Goal: Book appointment/travel/reservation

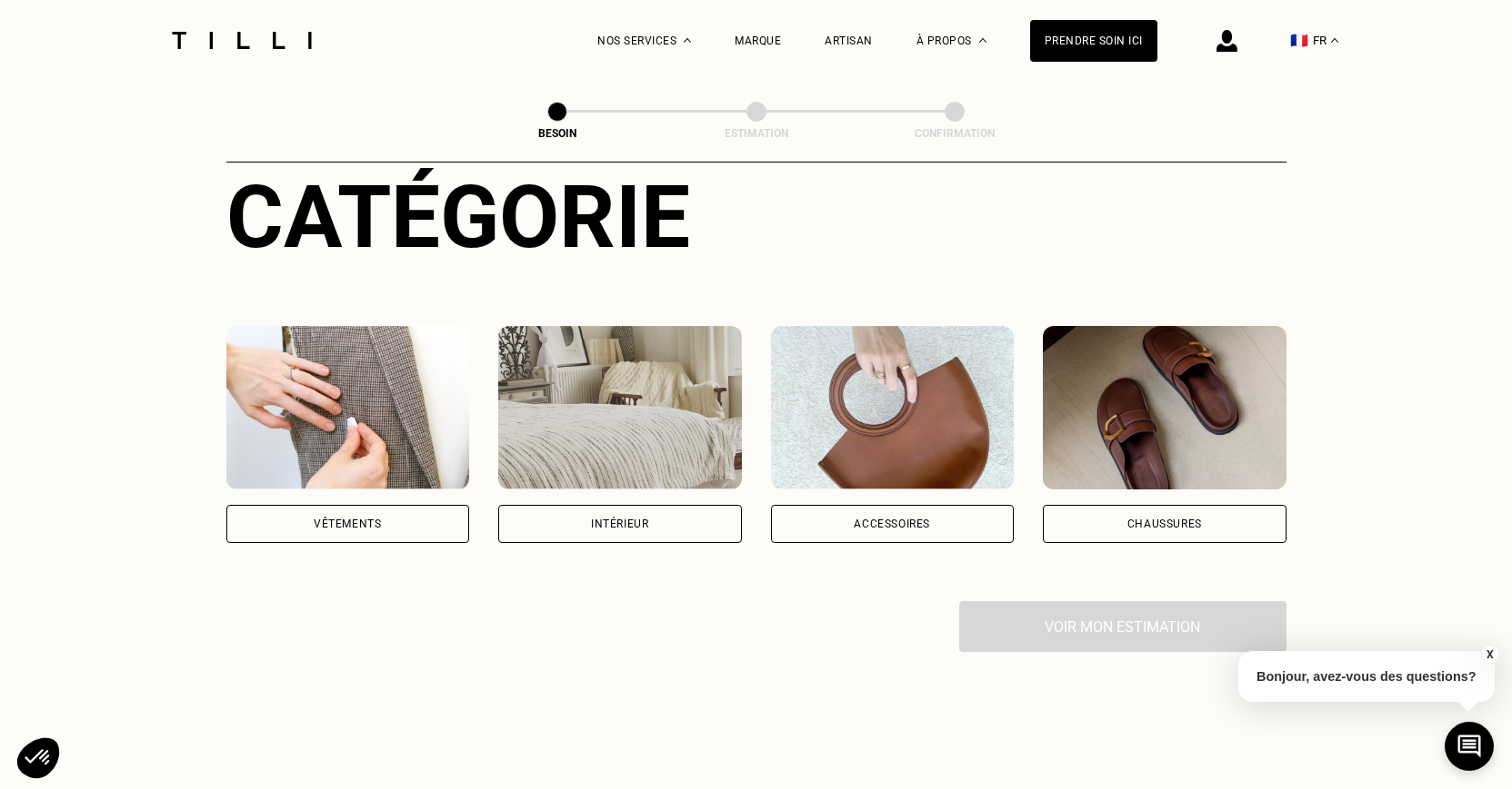
scroll to position [185, 0]
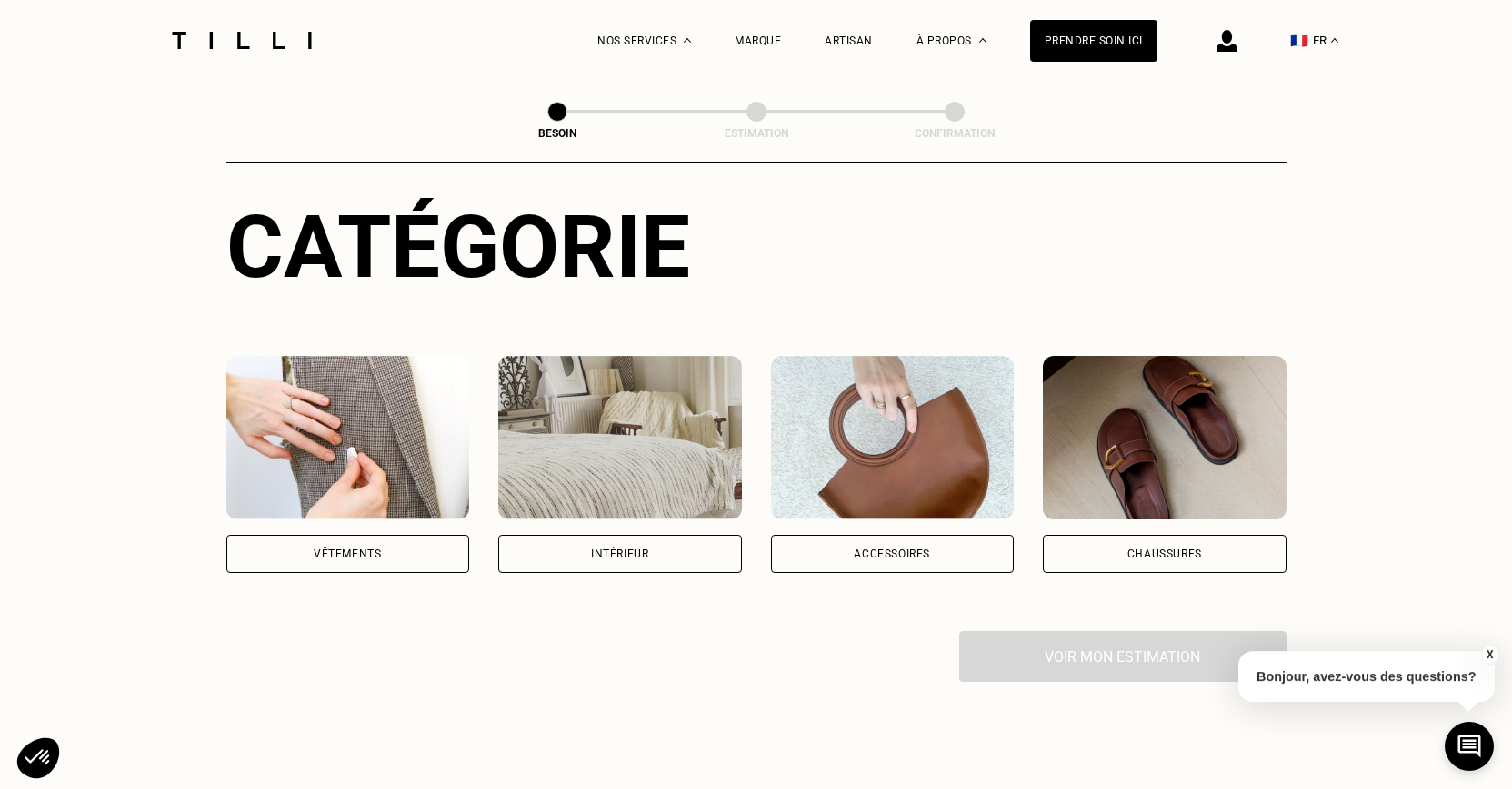
click at [558, 394] on img at bounding box center [619, 438] width 243 height 163
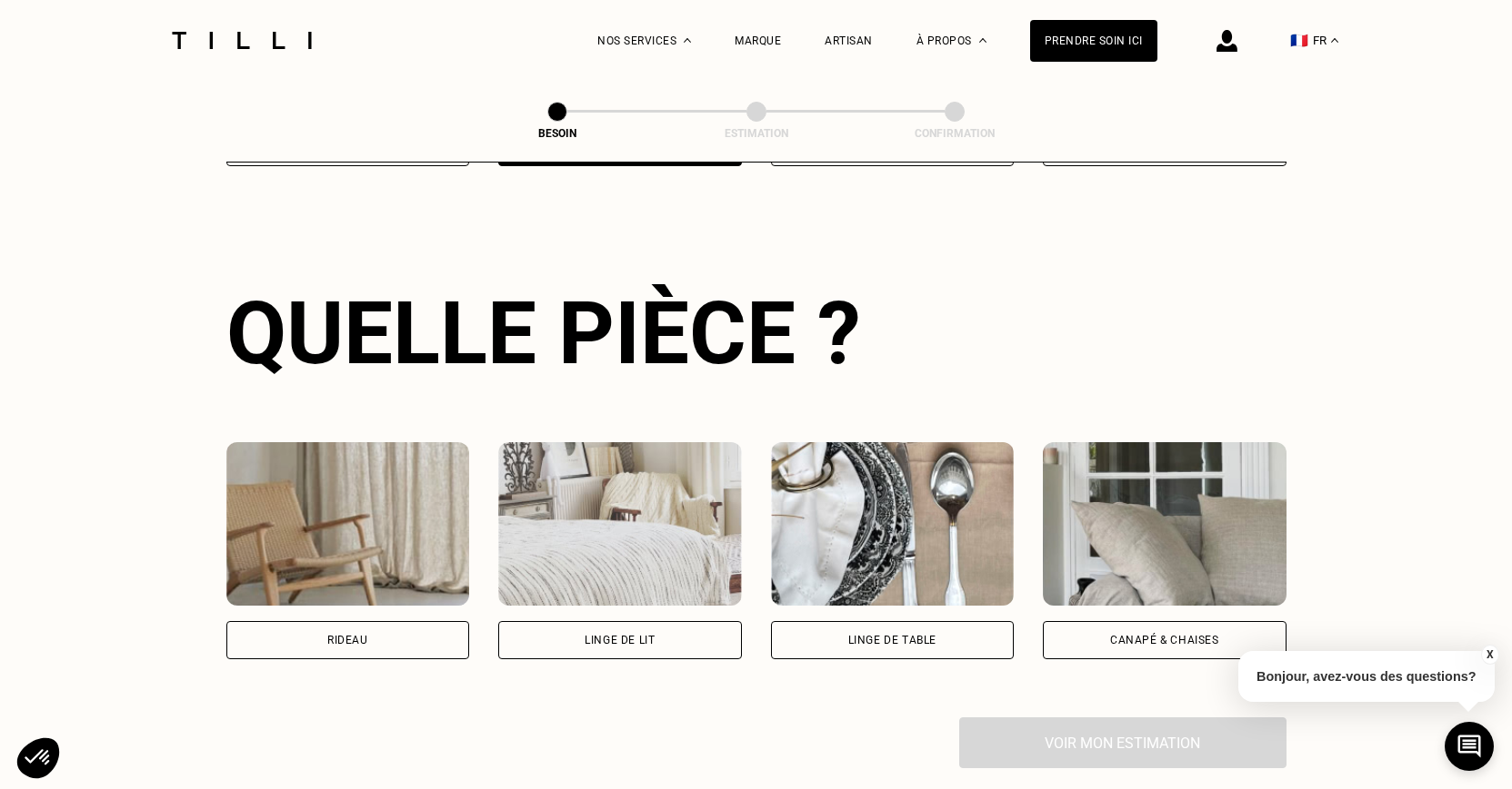
scroll to position [594, 0]
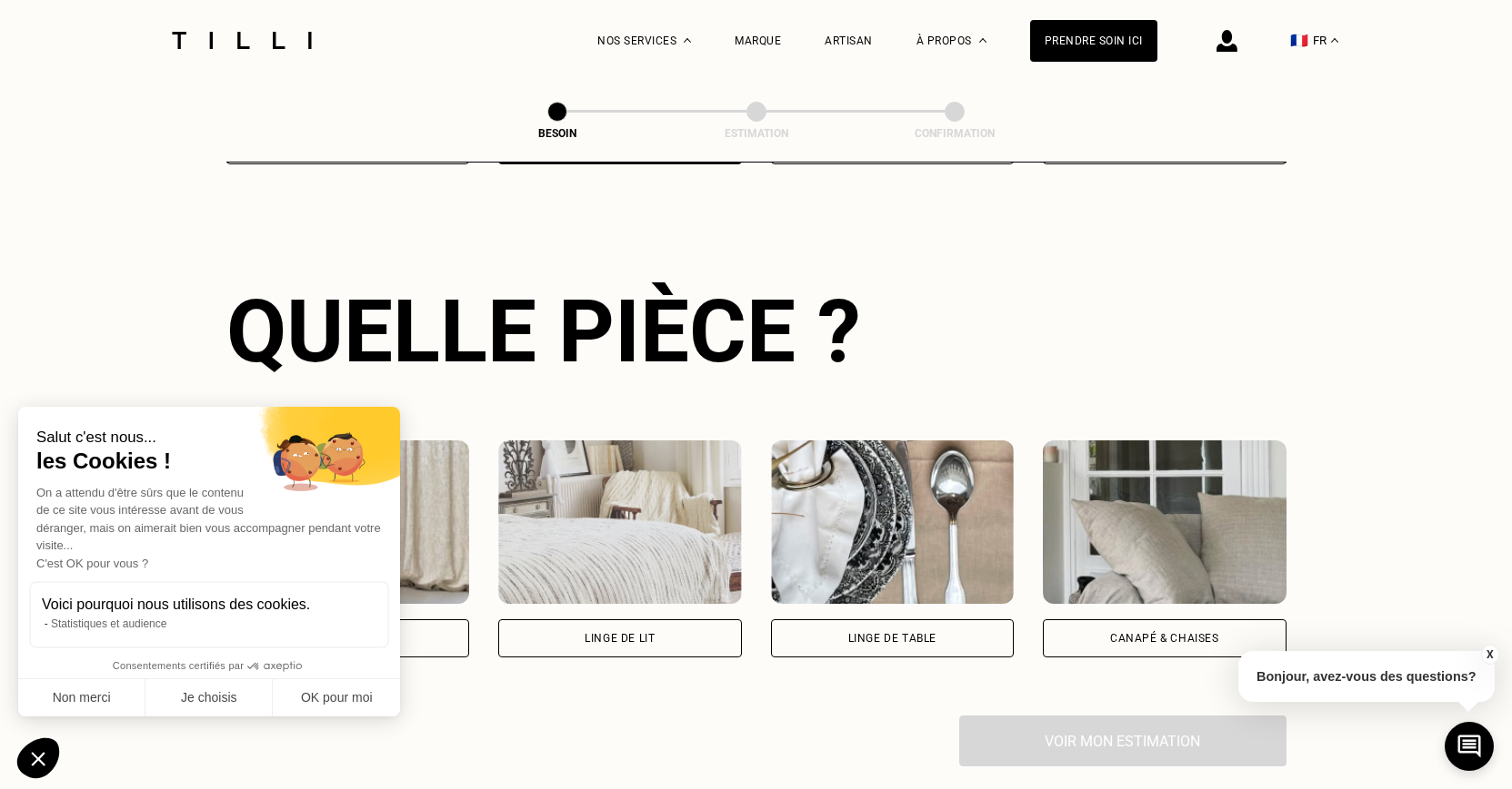
click at [431, 497] on img at bounding box center [347, 522] width 243 height 163
select select "FR"
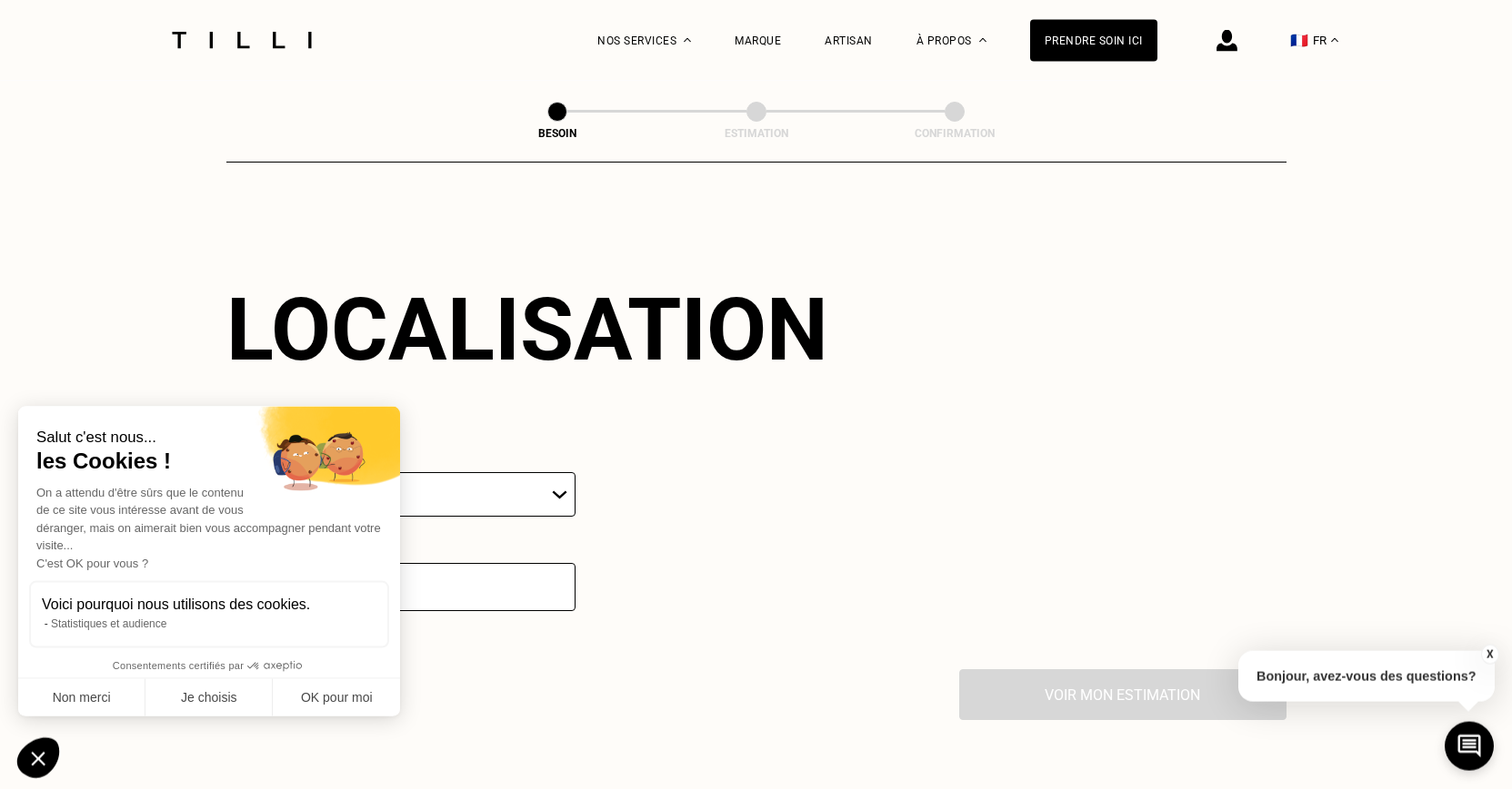
scroll to position [1090, 0]
click at [77, 698] on button "Non merci" at bounding box center [81, 698] width 127 height 38
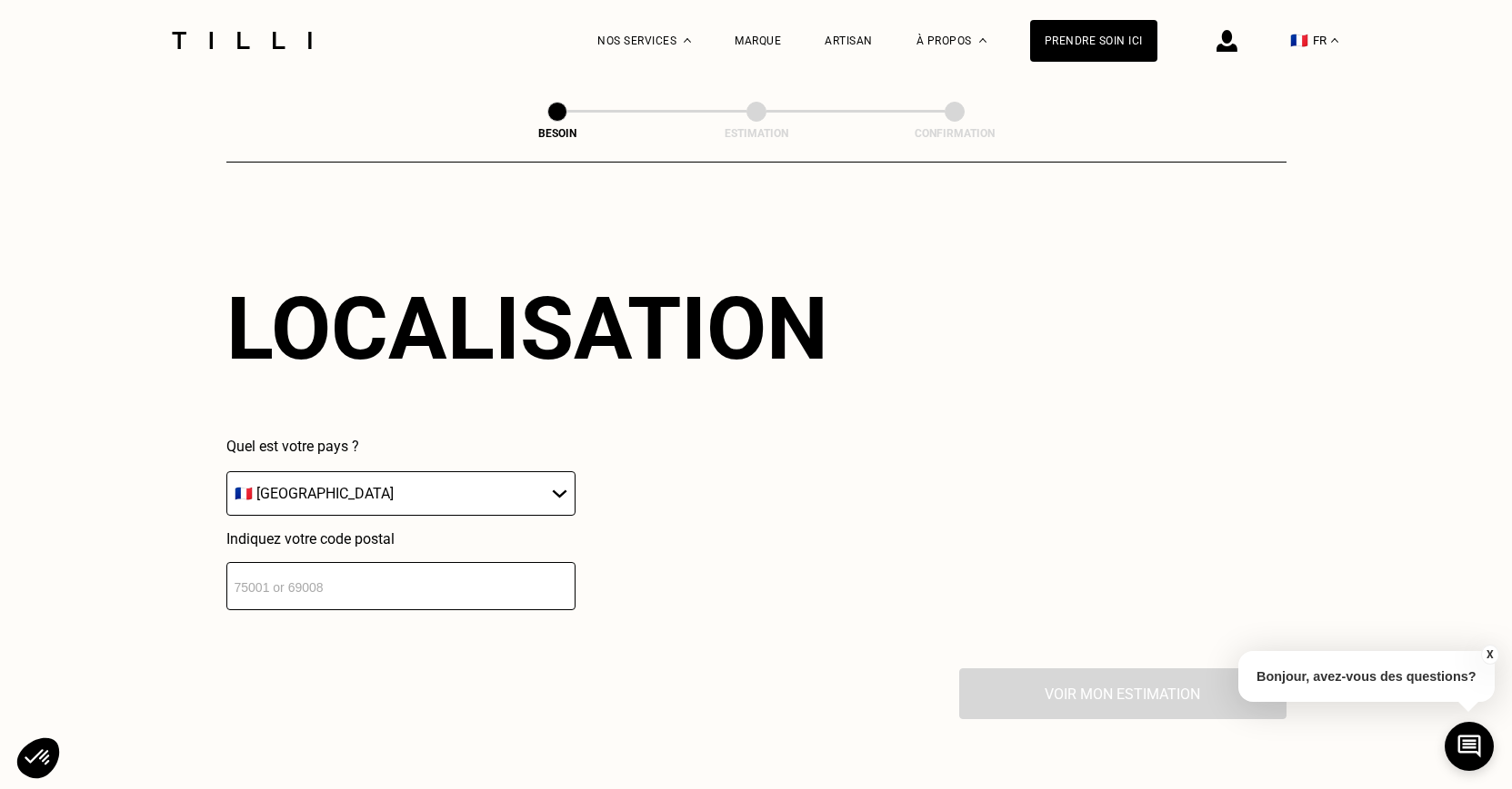
scroll to position [1368, 0]
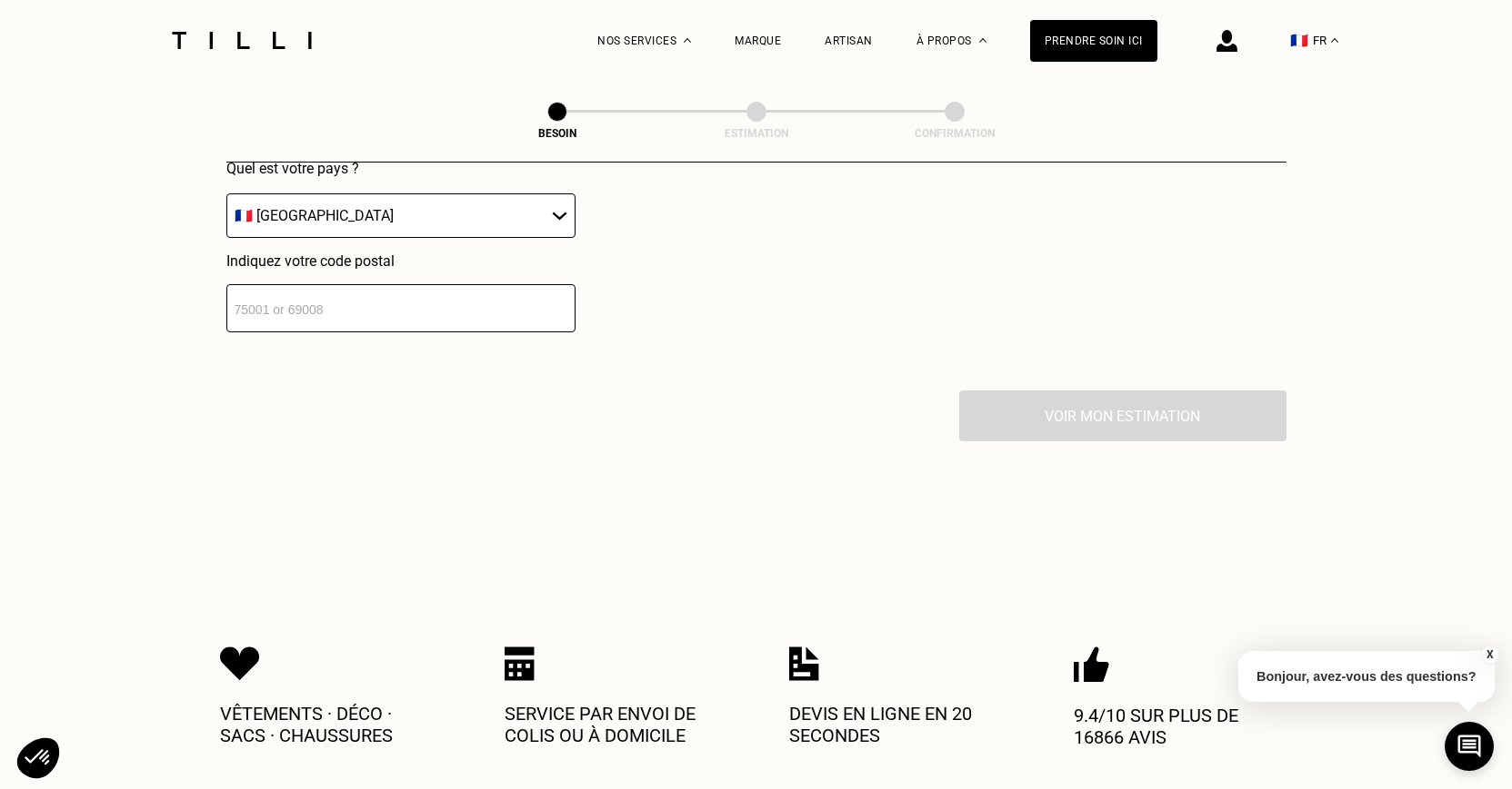
click at [486, 301] on input "number" at bounding box center [401, 308] width 349 height 48
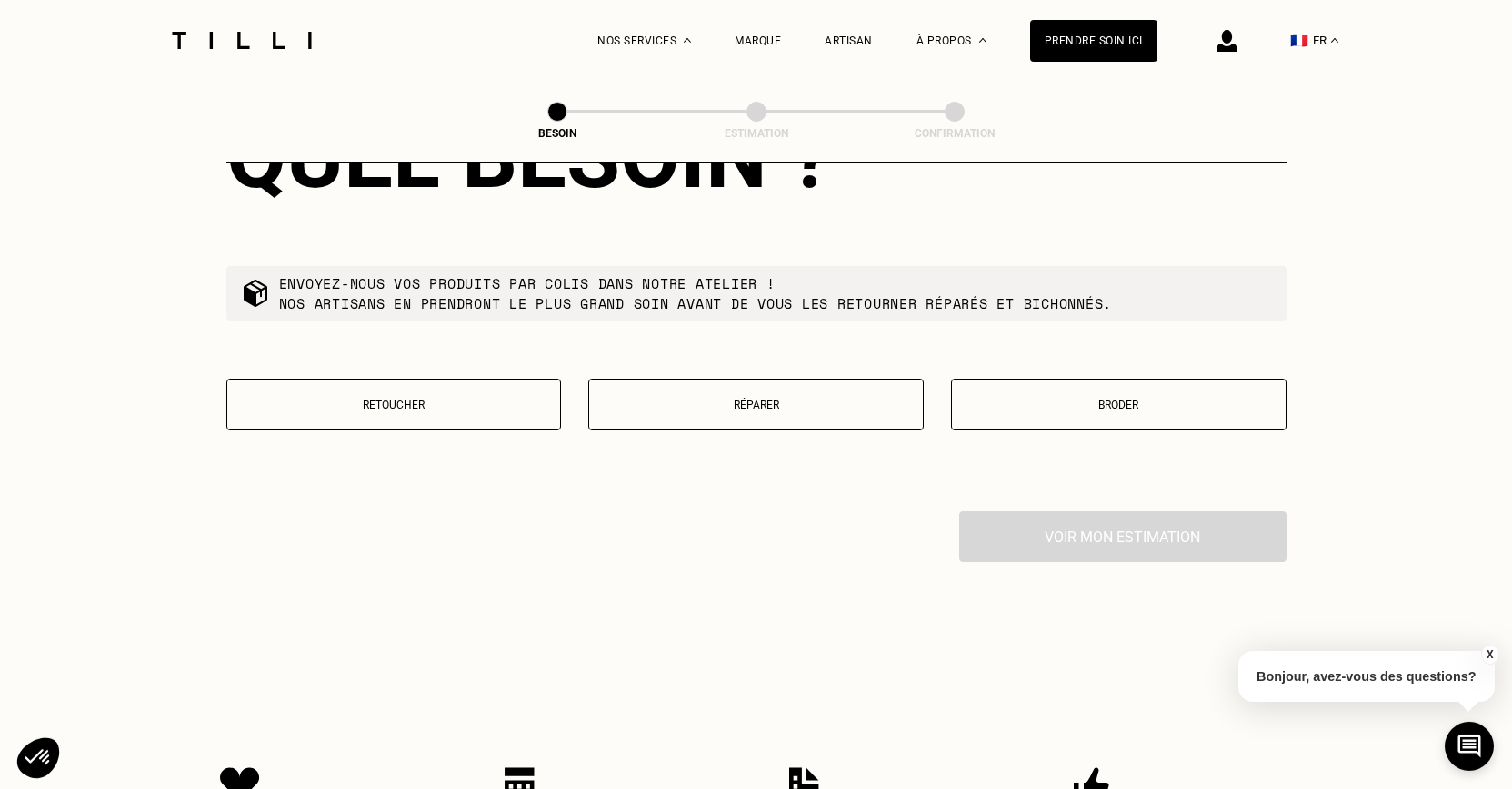
scroll to position [1728, 0]
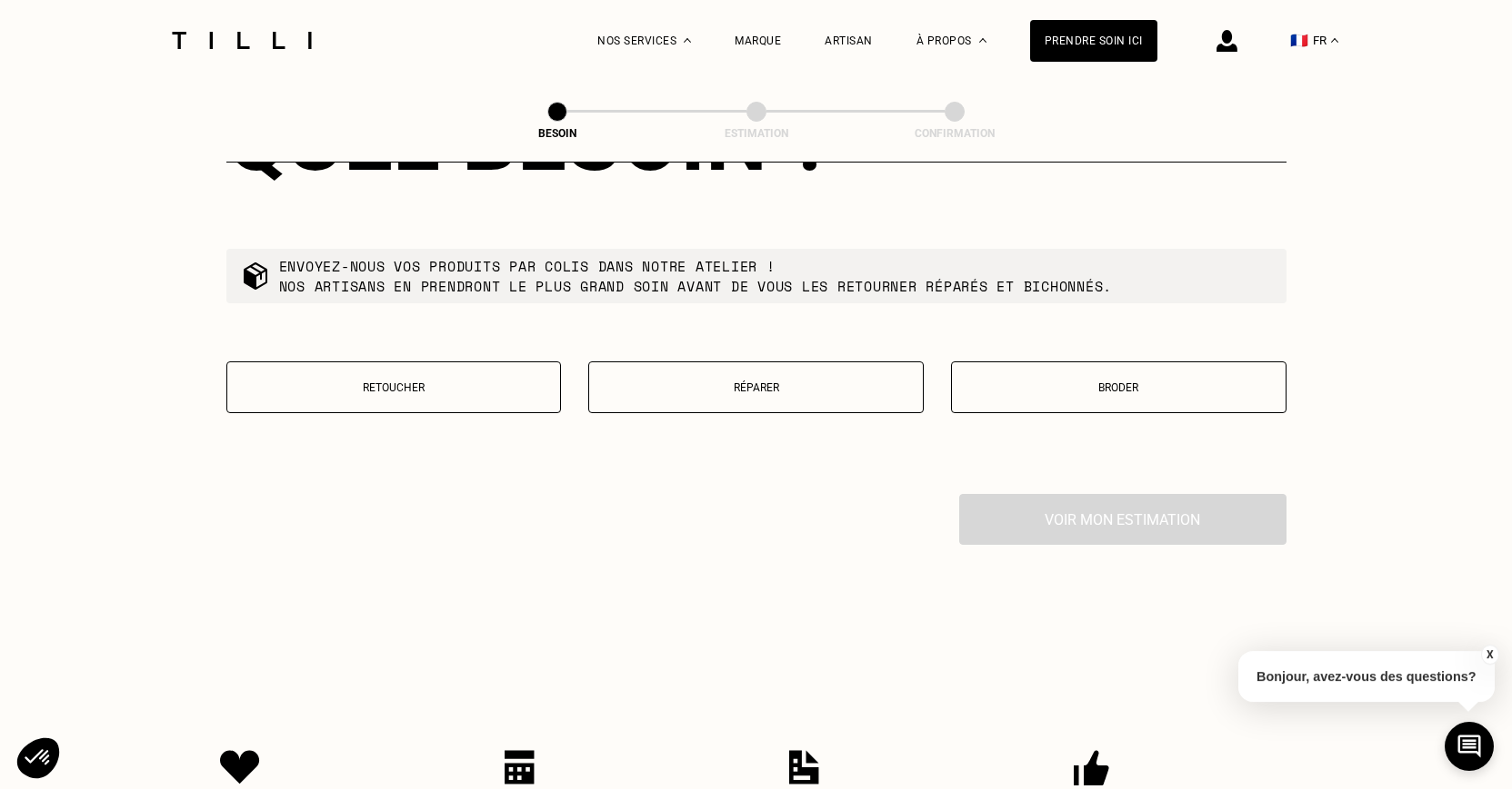
type input "76320"
click at [434, 365] on button "Retoucher" at bounding box center [394, 388] width 336 height 52
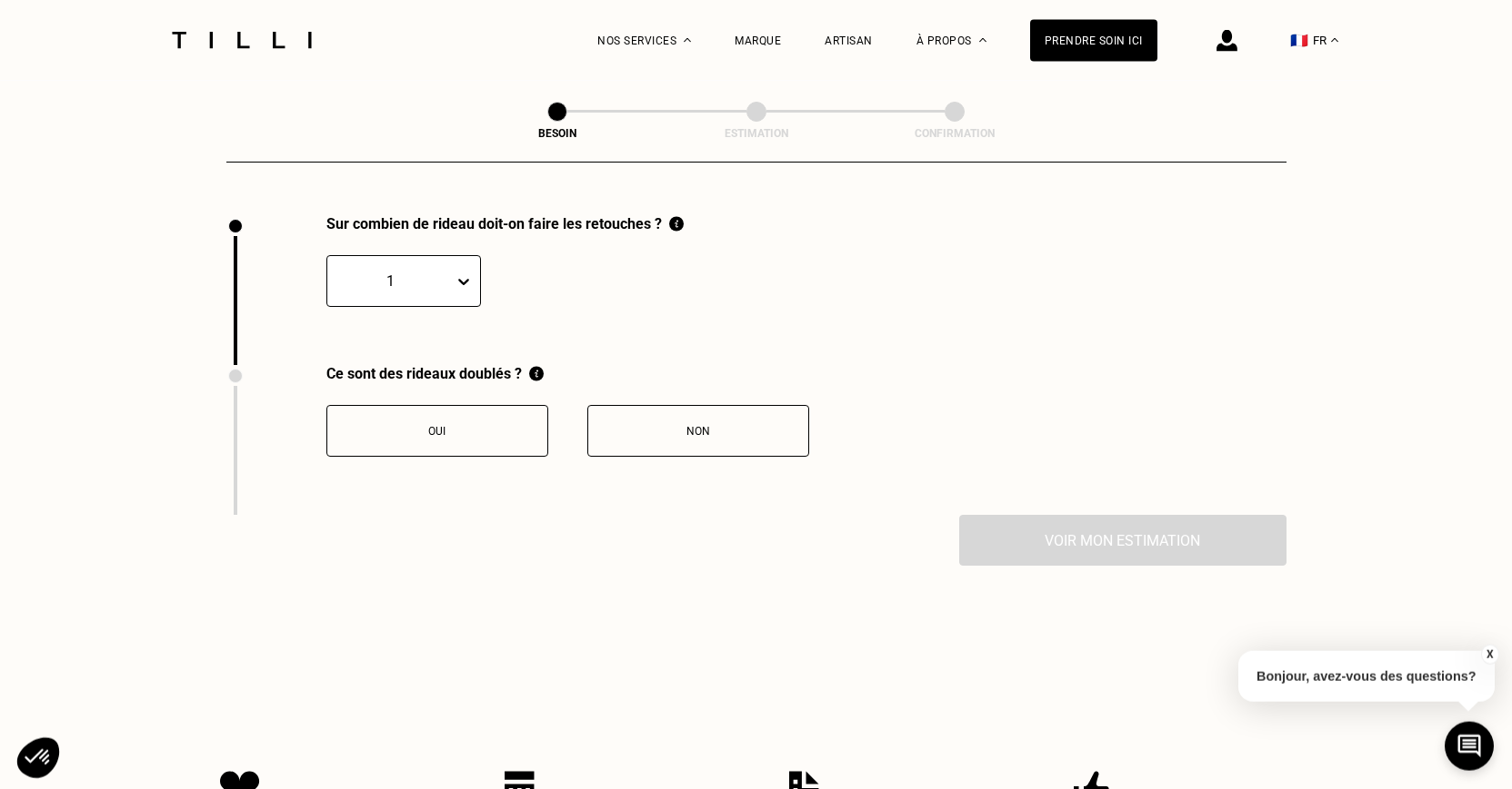
scroll to position [2009, 0]
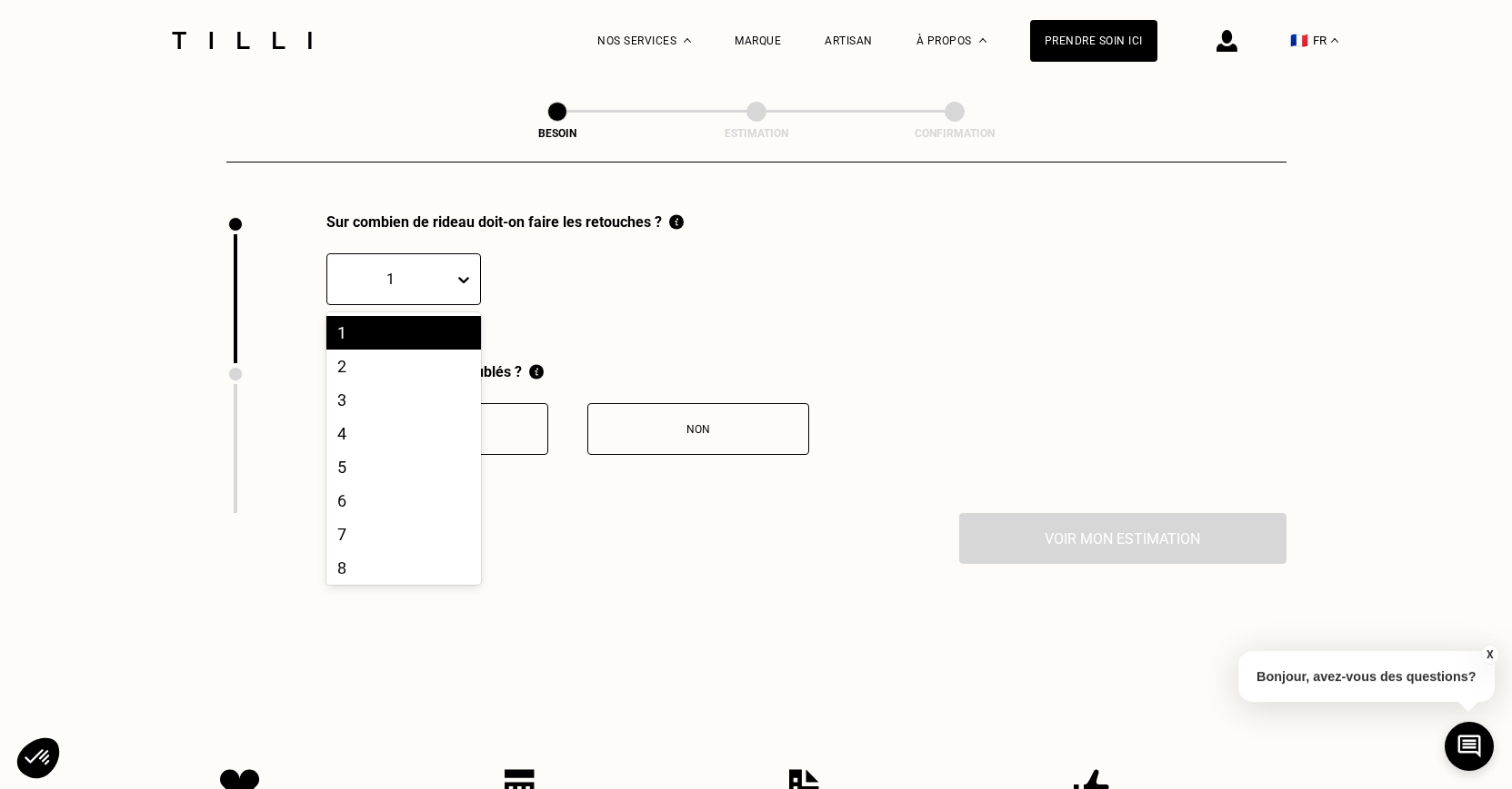
click at [430, 269] on div at bounding box center [391, 278] width 108 height 21
click at [341, 494] on div "6" at bounding box center [404, 501] width 155 height 33
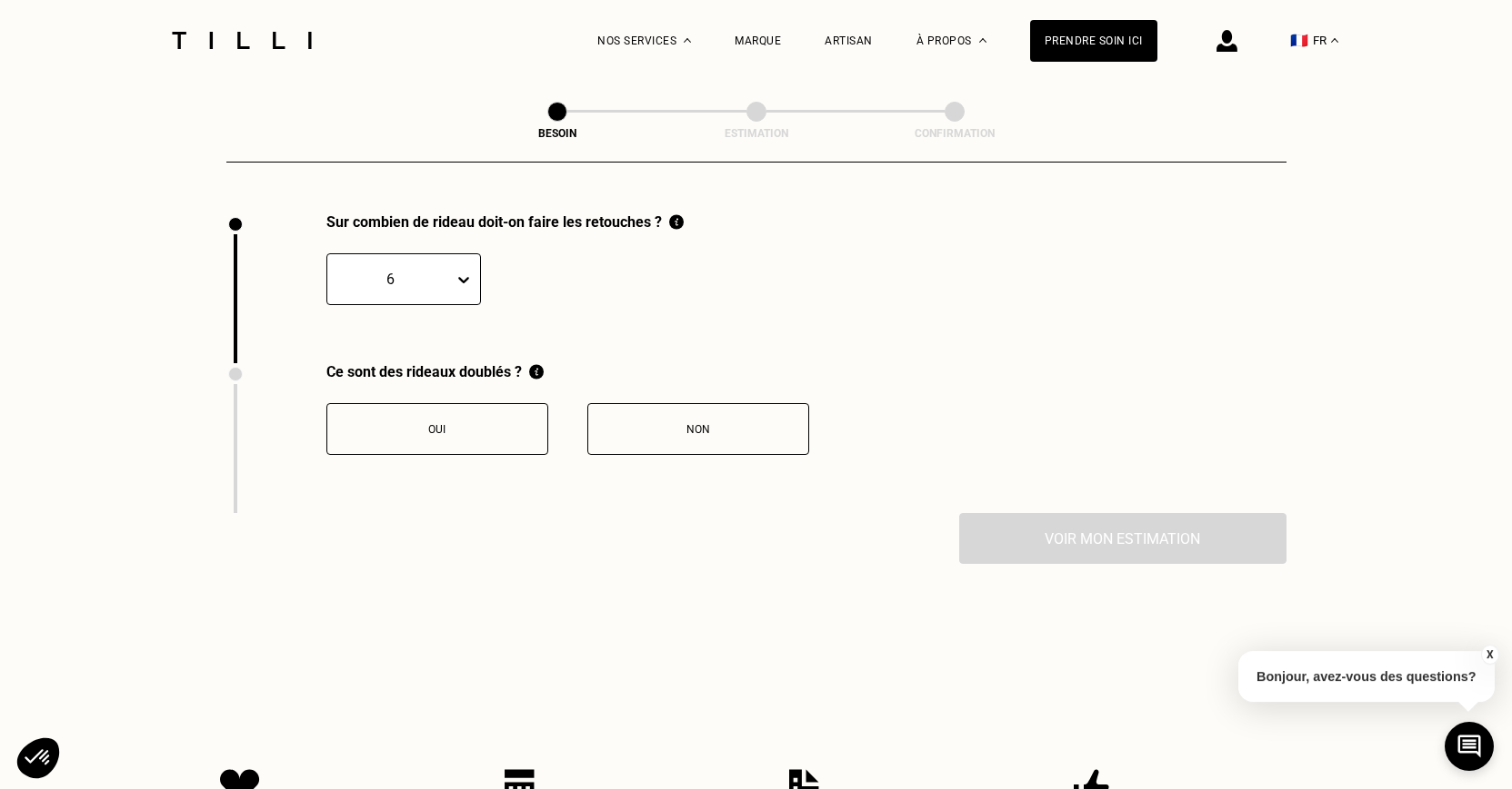
click at [473, 427] on button "Oui" at bounding box center [437, 429] width 221 height 52
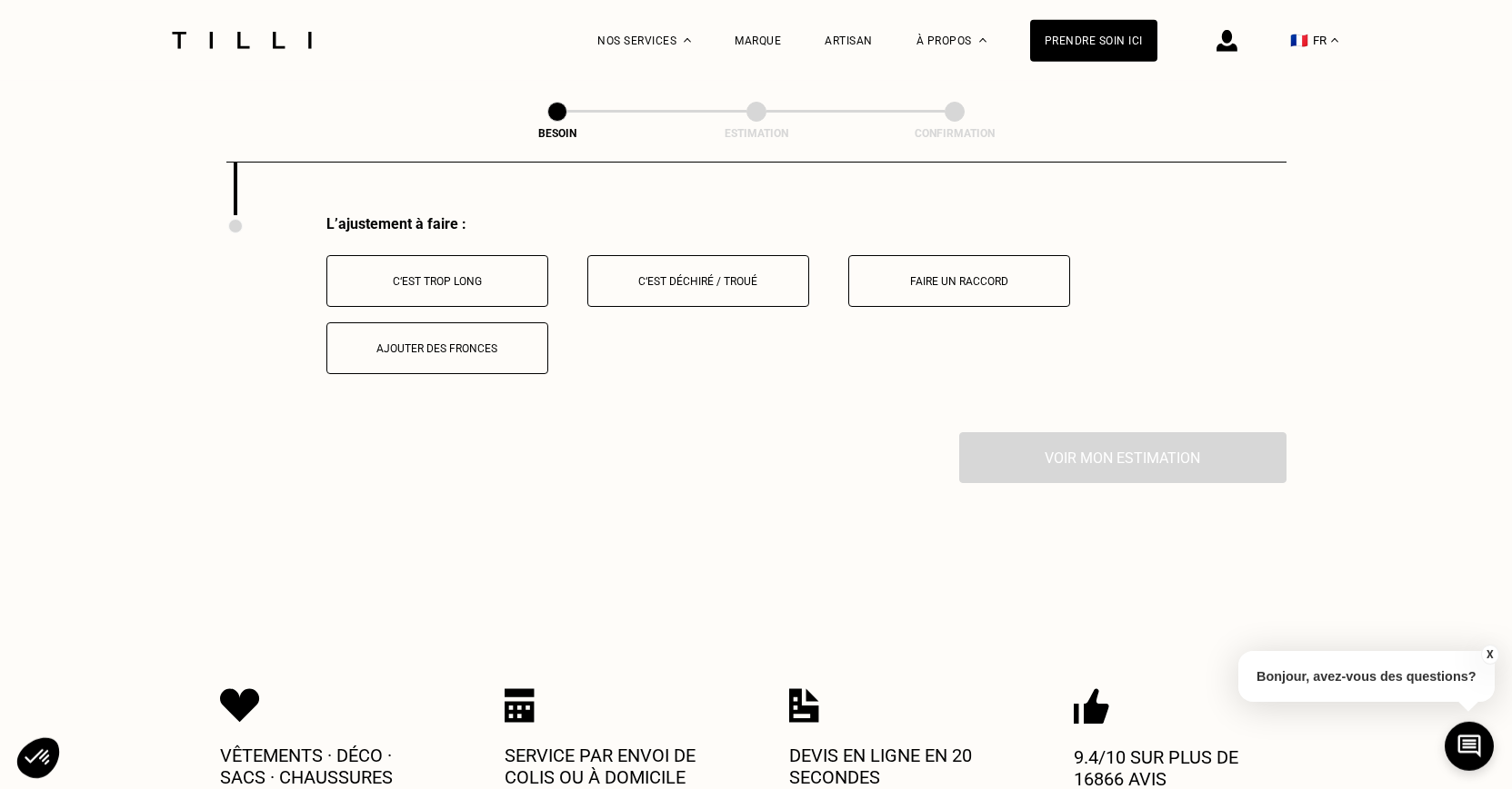
scroll to position [2308, 0]
click at [505, 273] on div "C‘est trop long" at bounding box center [437, 279] width 202 height 13
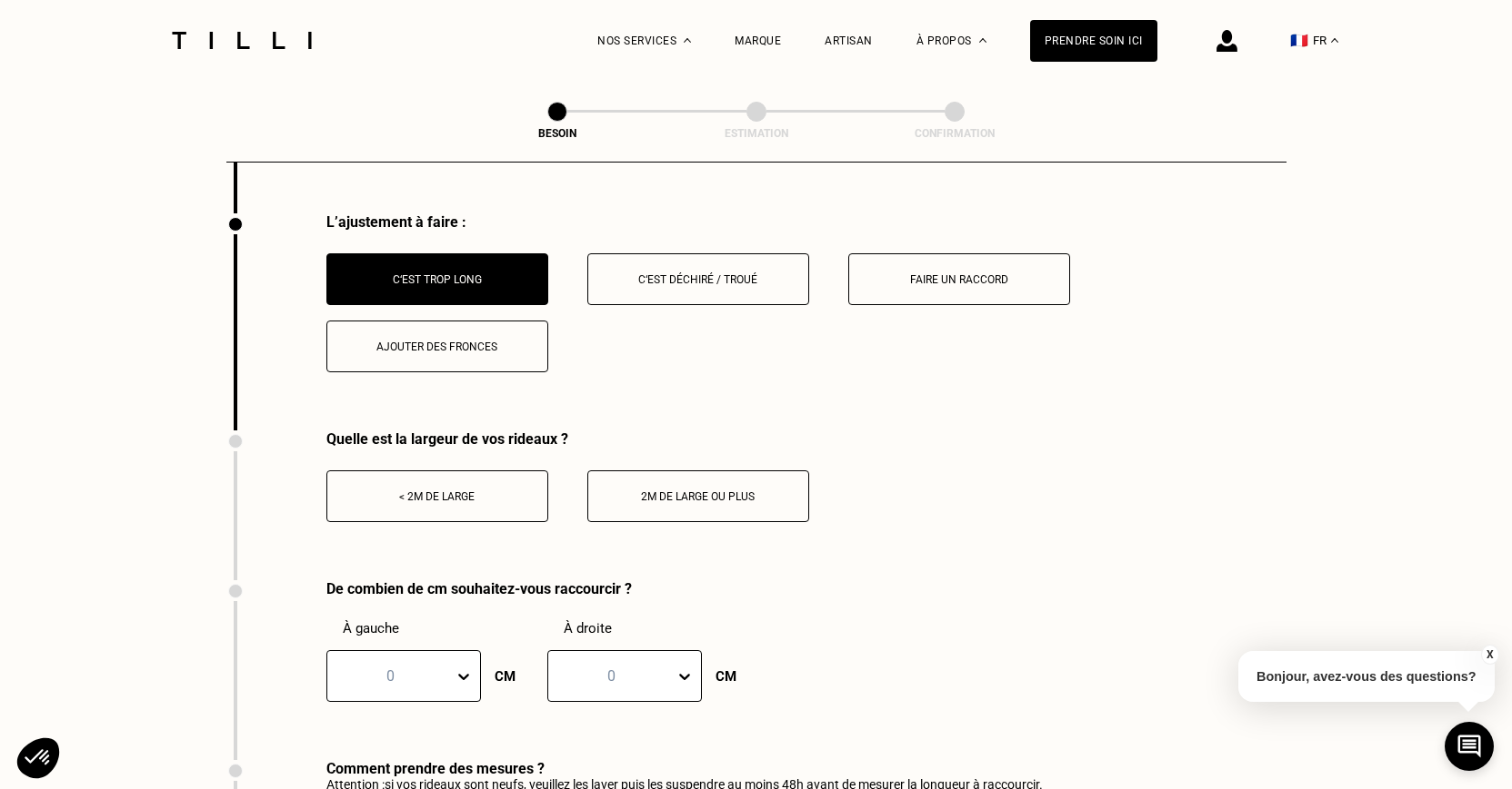
click at [496, 491] on div "< 2m de large" at bounding box center [437, 497] width 202 height 13
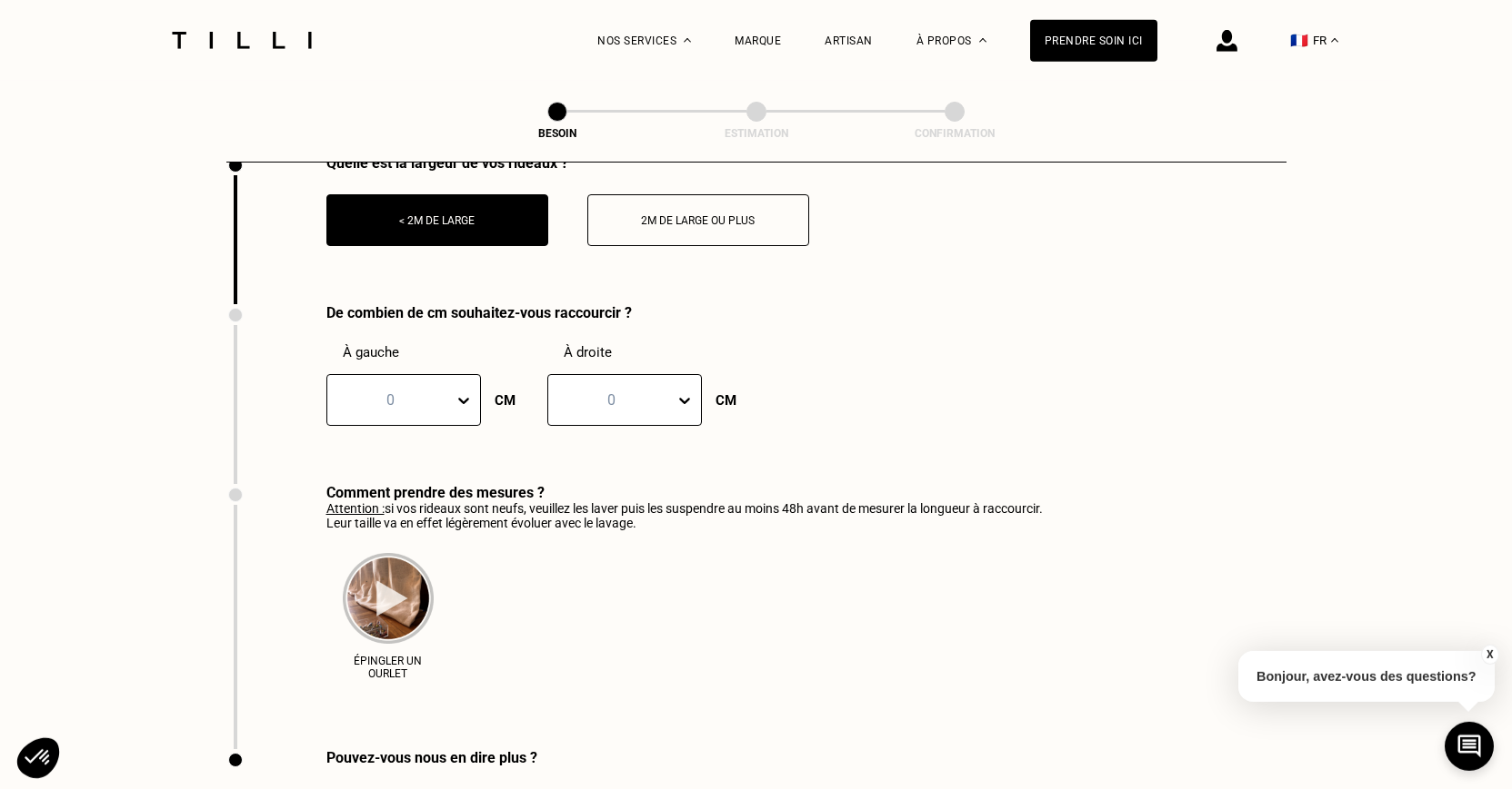
scroll to position [2586, 0]
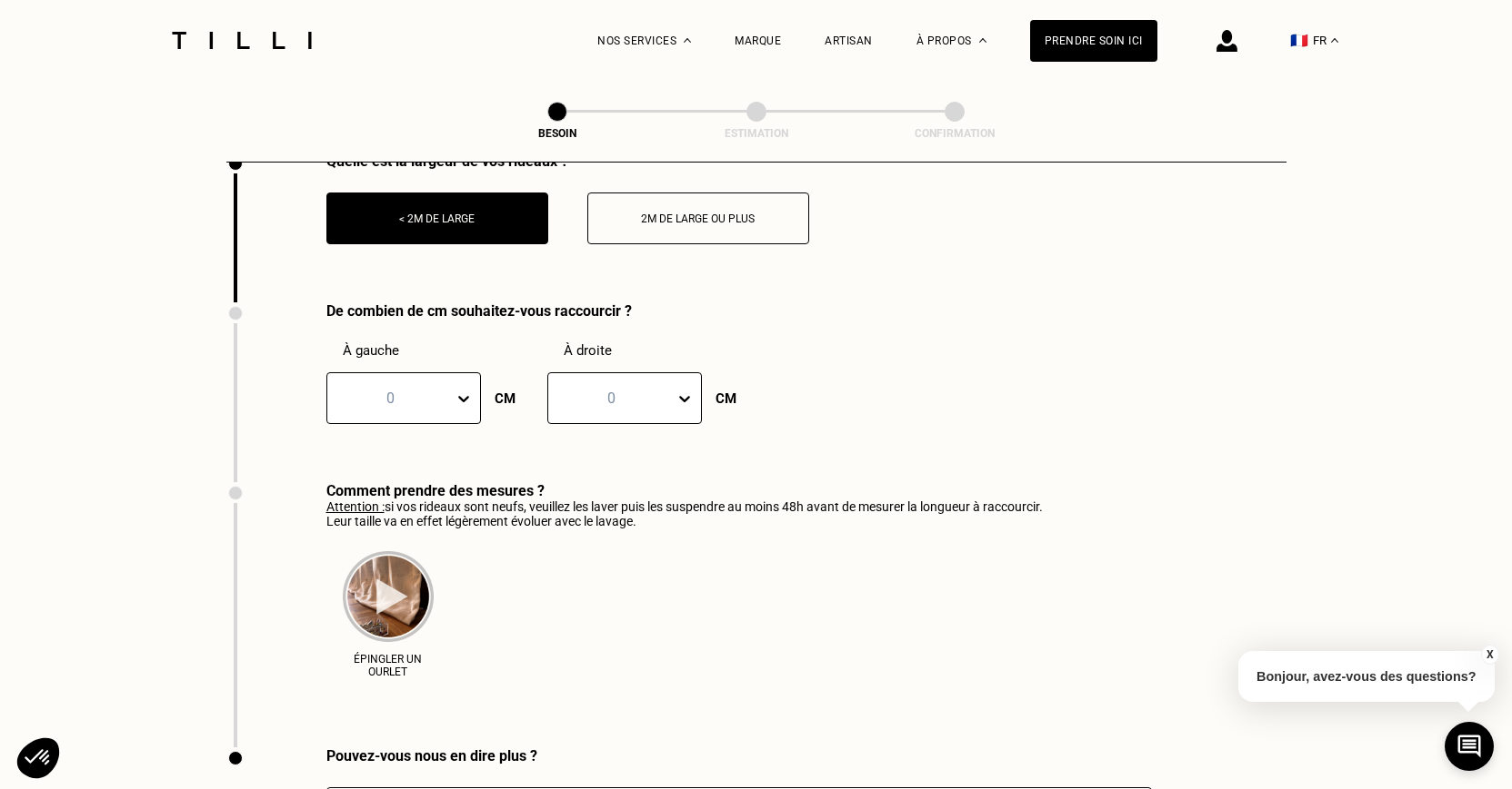
click at [460, 390] on icon at bounding box center [464, 398] width 18 height 18
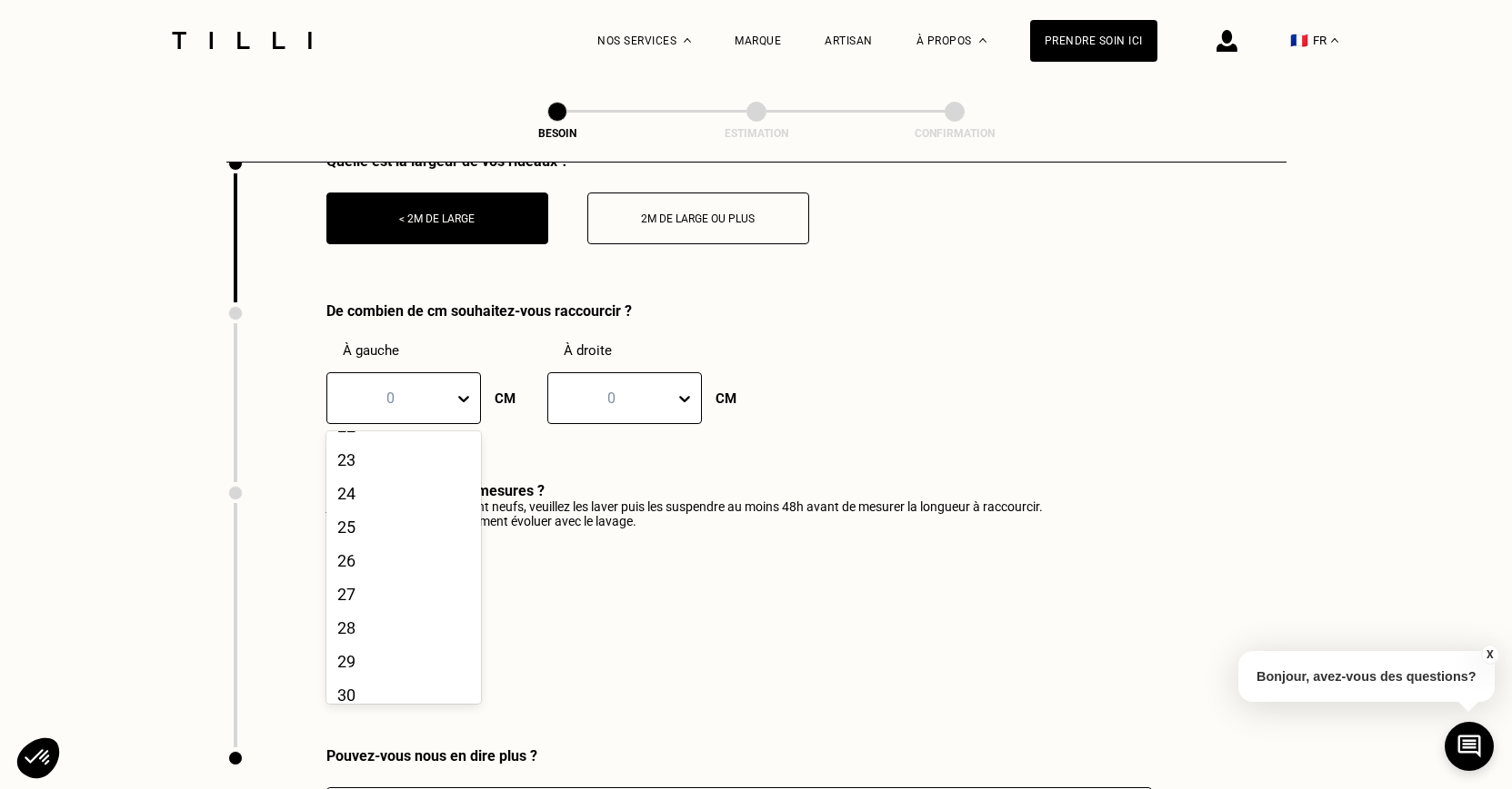
scroll to position [839, 0]
click at [368, 631] on div "30" at bounding box center [404, 621] width 155 height 33
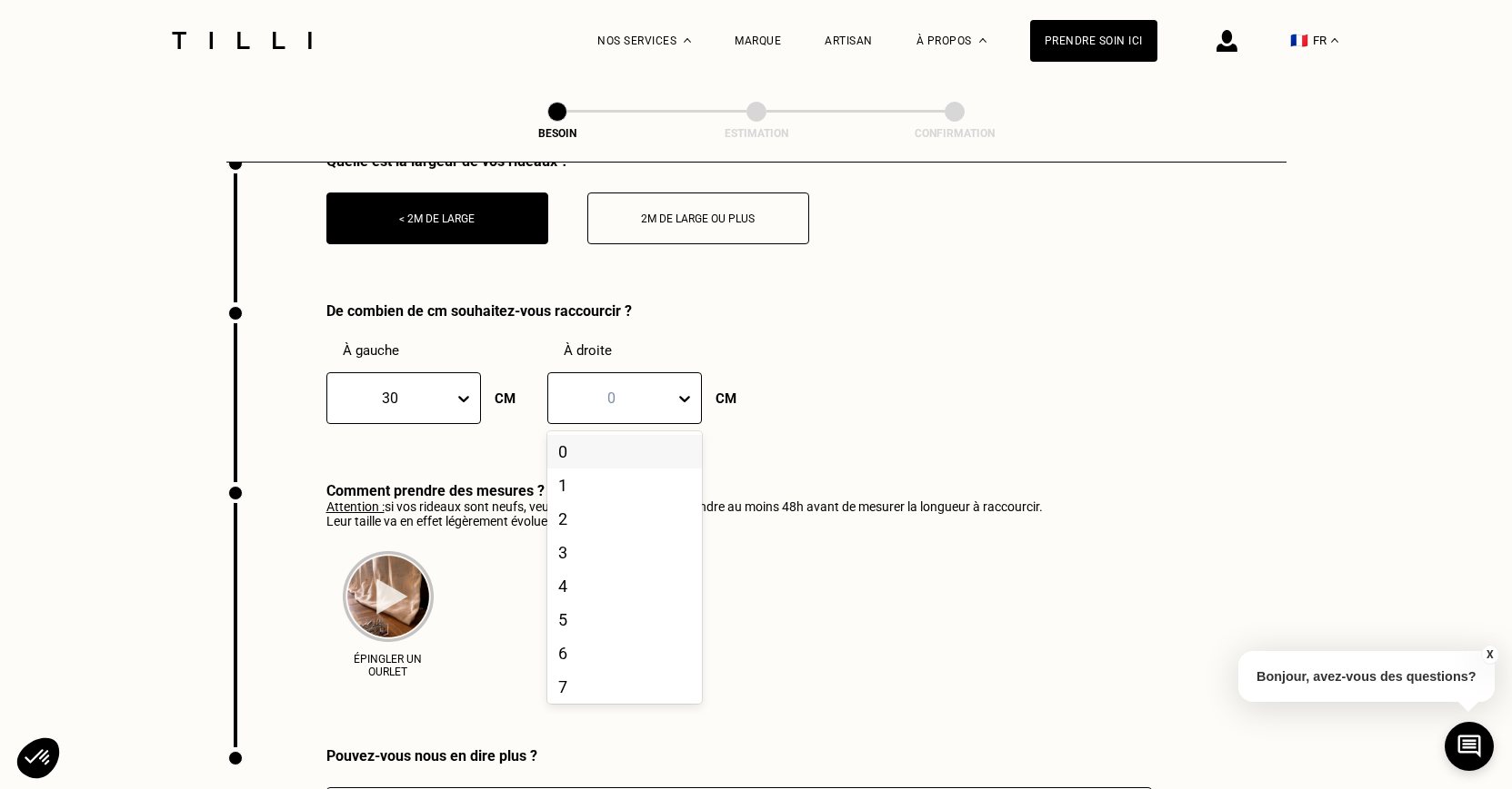
click at [663, 388] on div at bounding box center [611, 397] width 108 height 21
click at [590, 517] on div "30" at bounding box center [624, 501] width 155 height 33
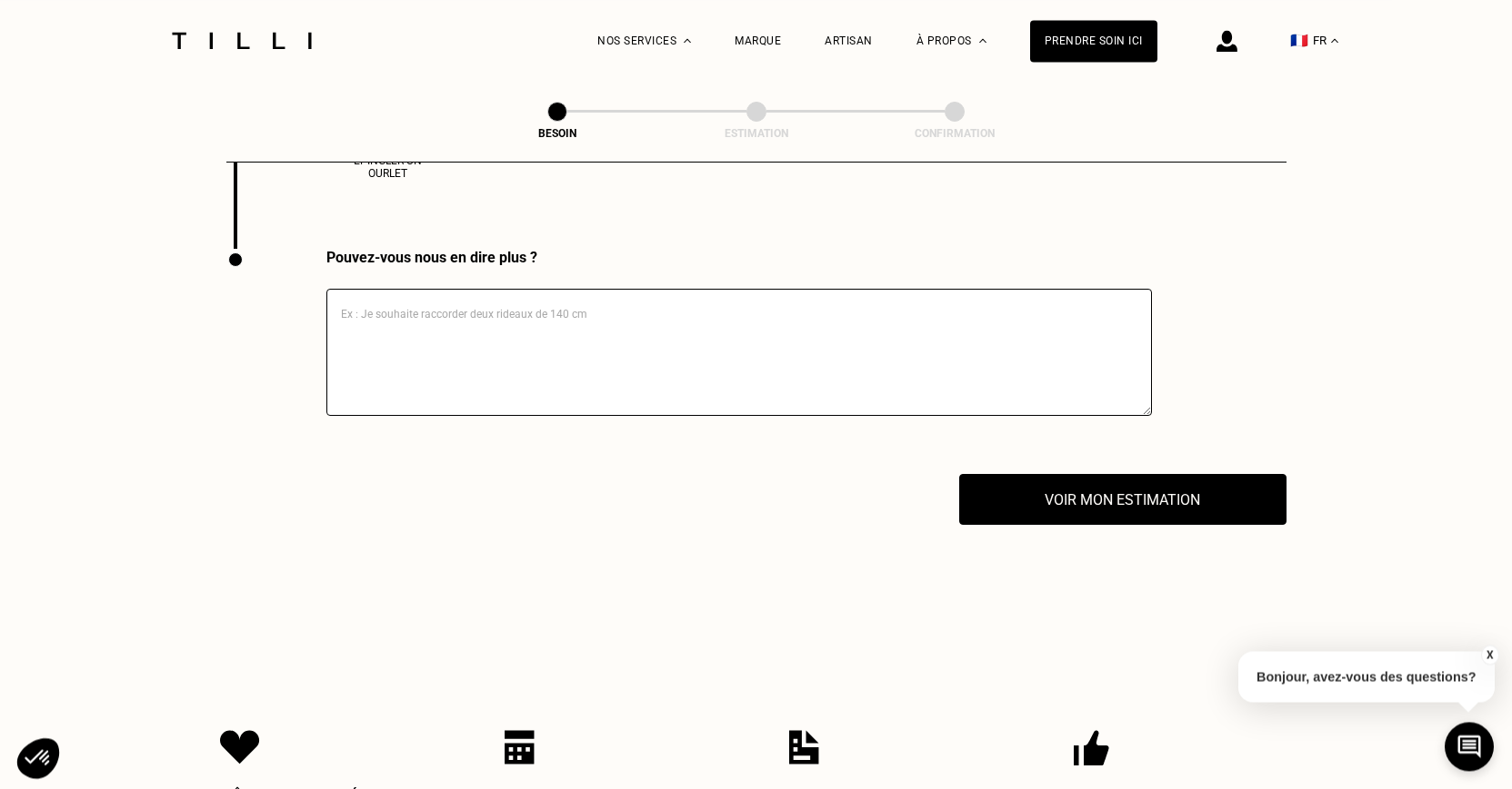
scroll to position [3142, 0]
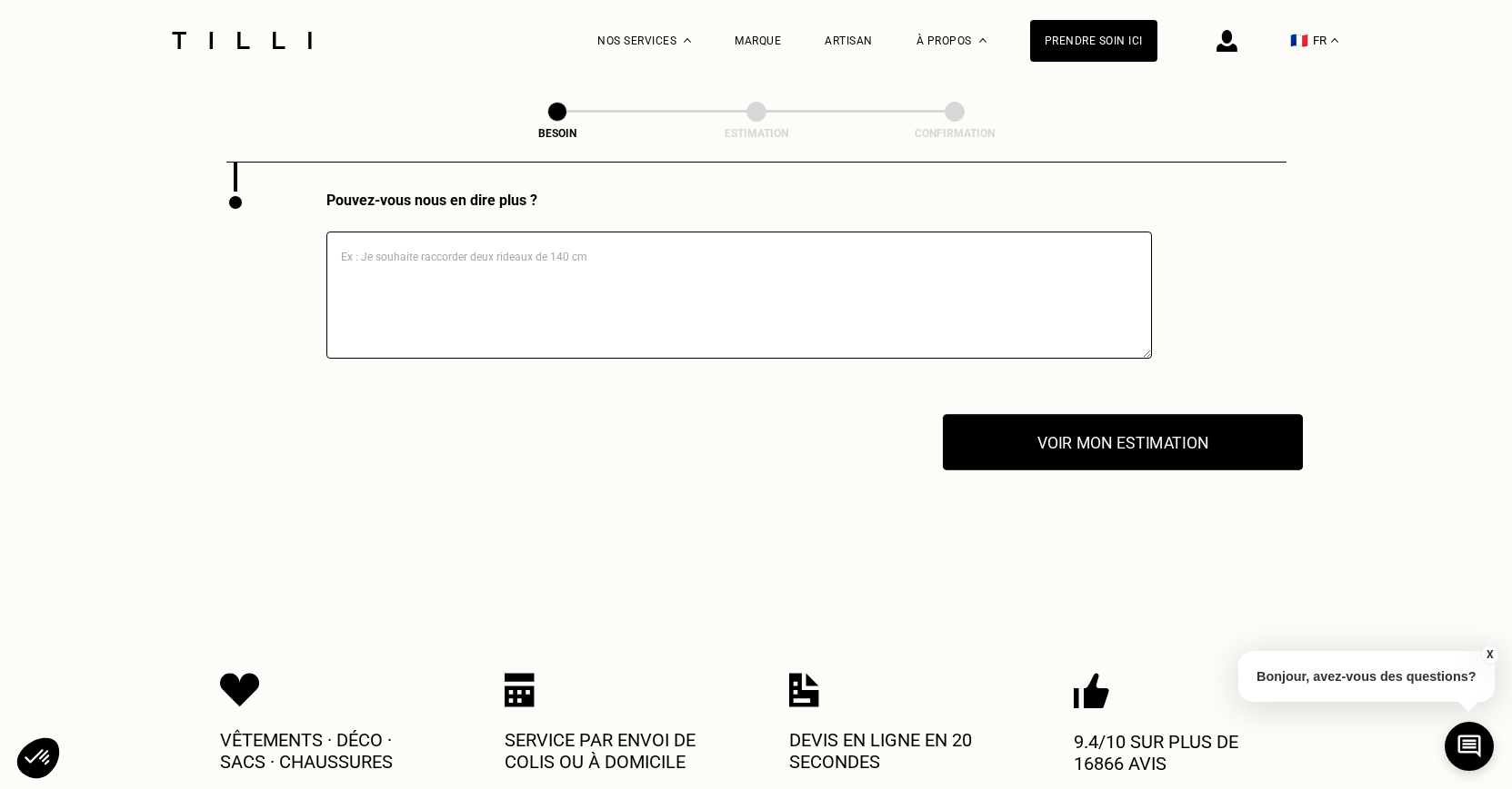
click at [1019, 448] on button "Voir mon estimation" at bounding box center [1123, 442] width 360 height 56
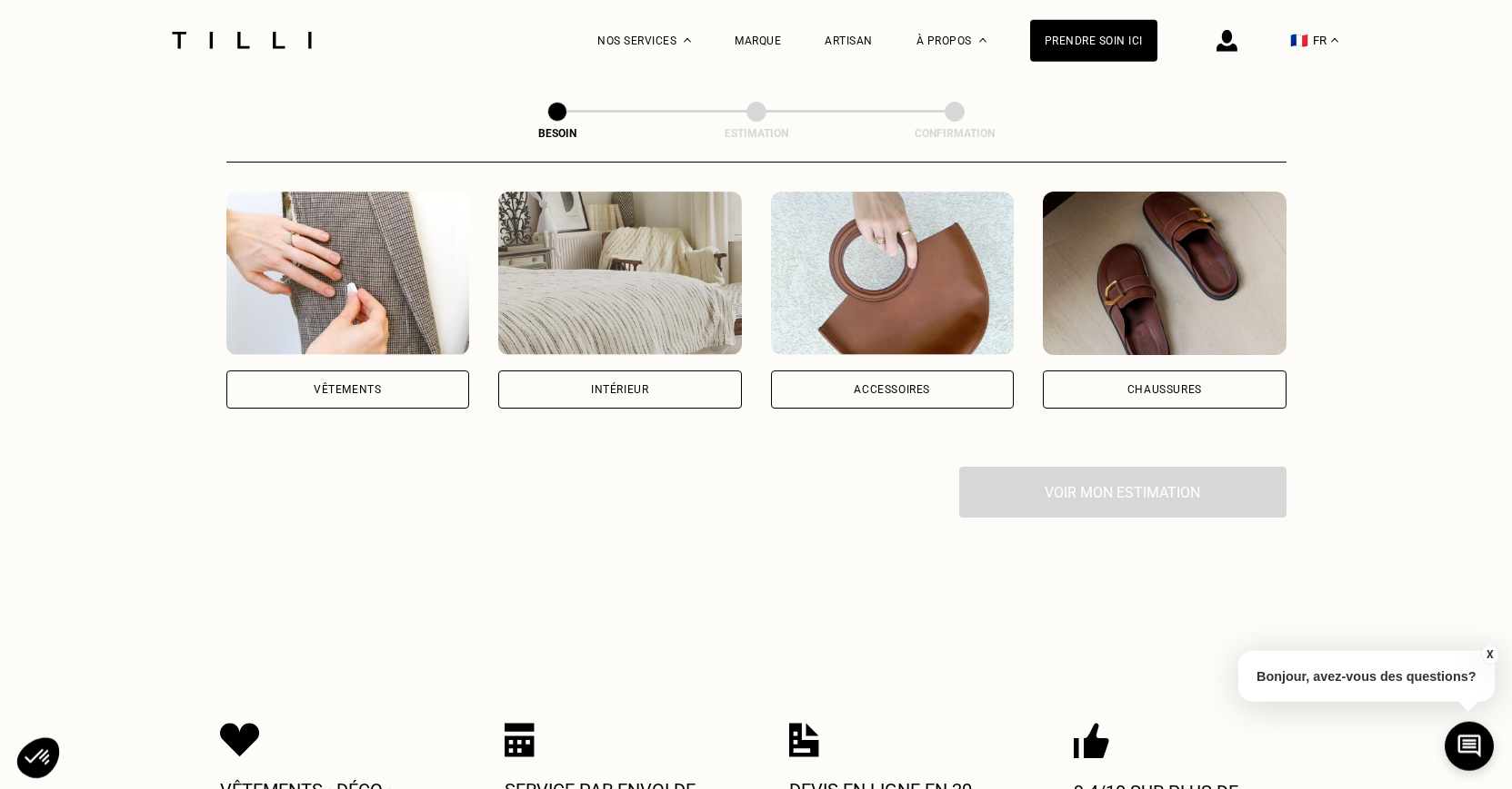
scroll to position [310, 0]
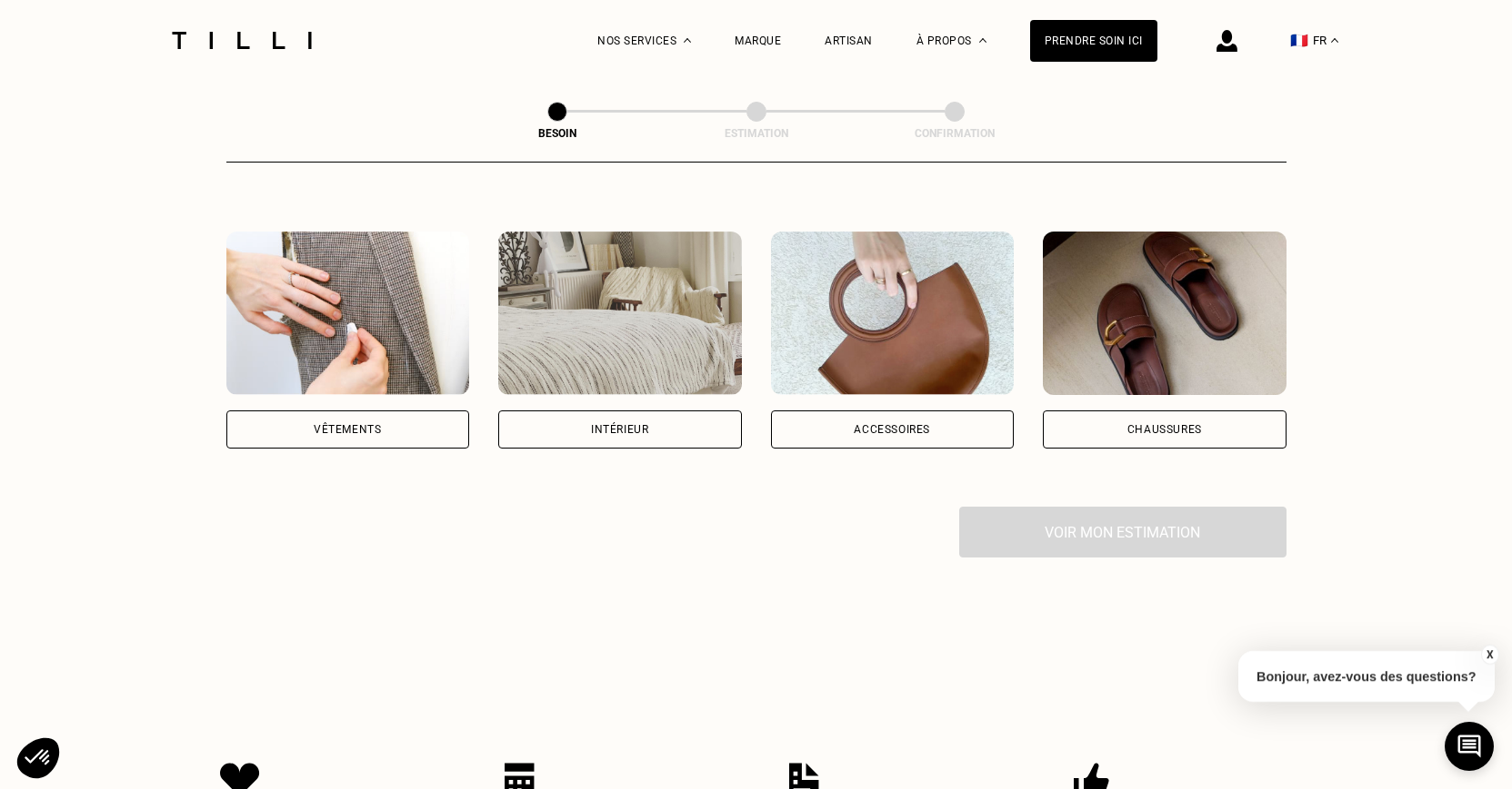
click at [332, 420] on div "Vêtements" at bounding box center [347, 429] width 243 height 38
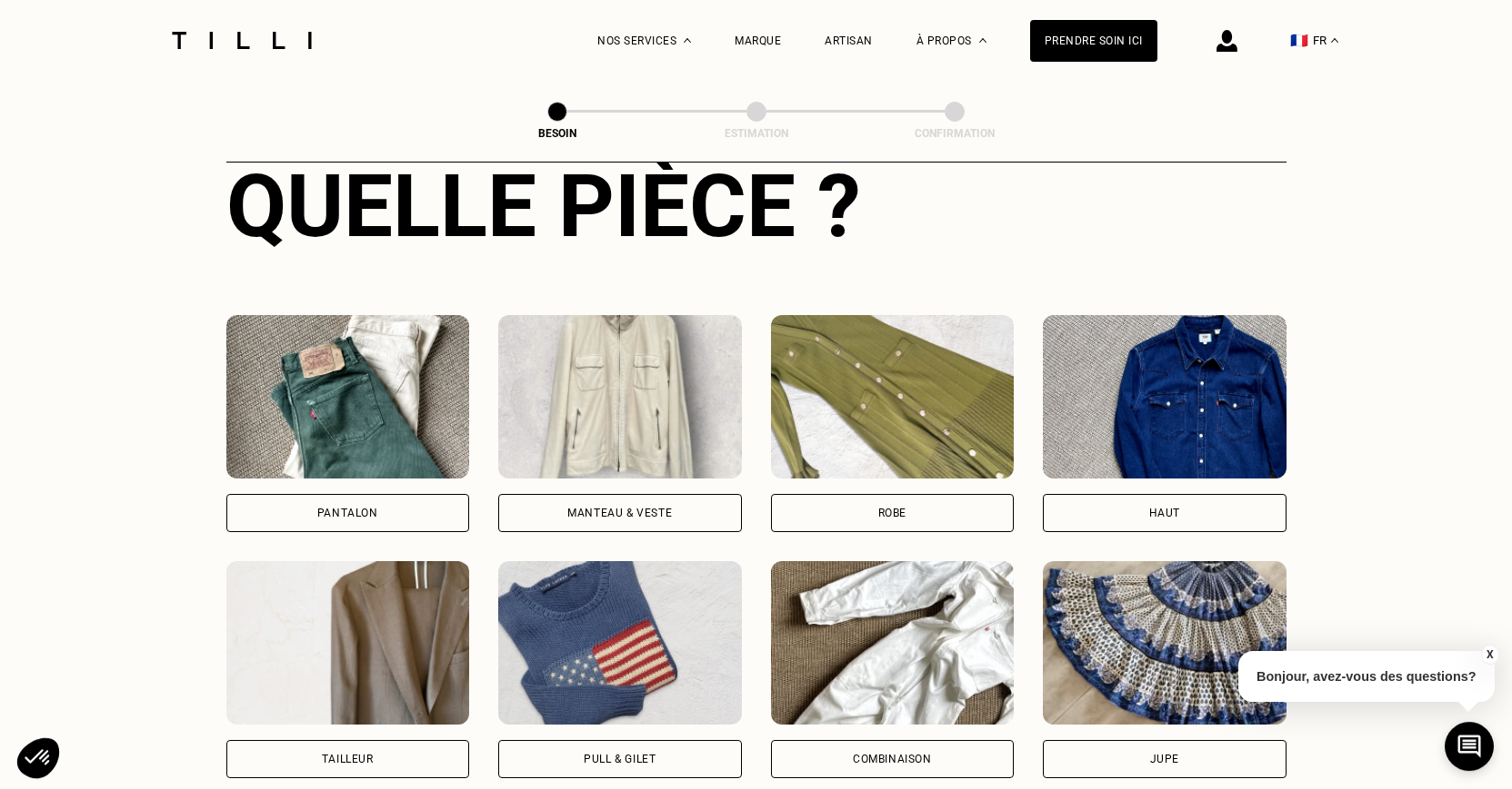
scroll to position [773, 0]
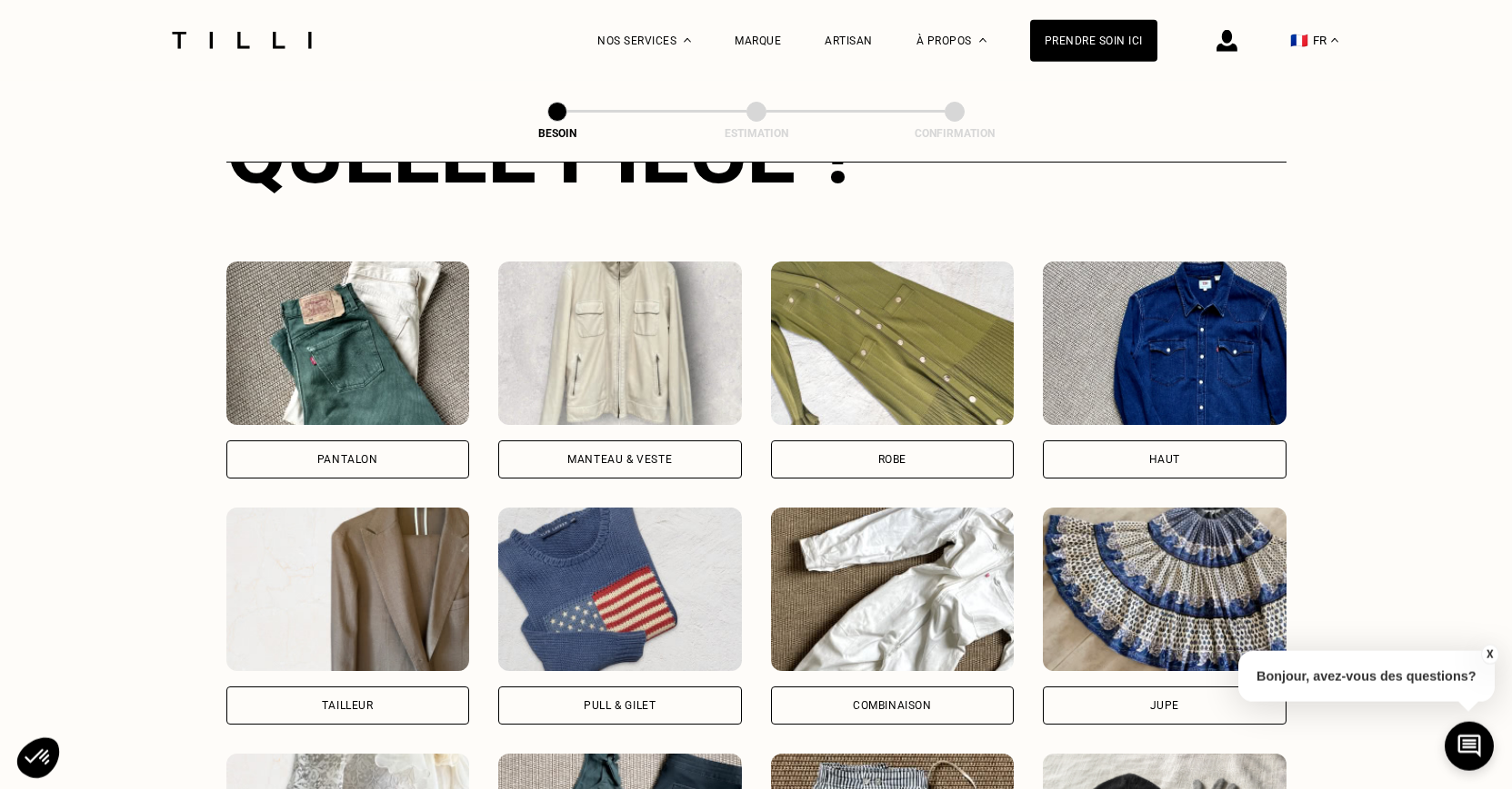
click at [400, 449] on div "Pantalon" at bounding box center [347, 459] width 243 height 38
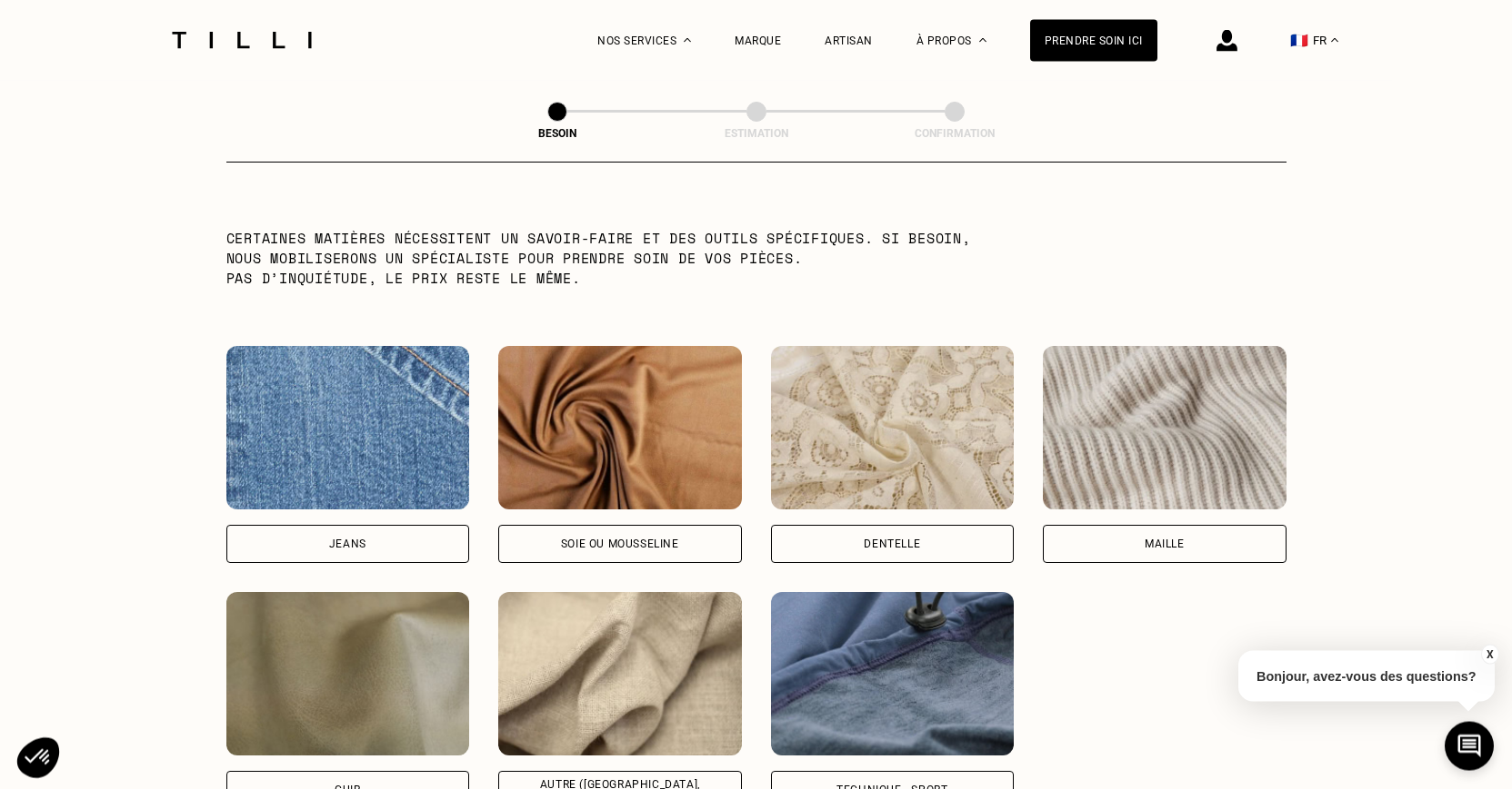
scroll to position [1858, 0]
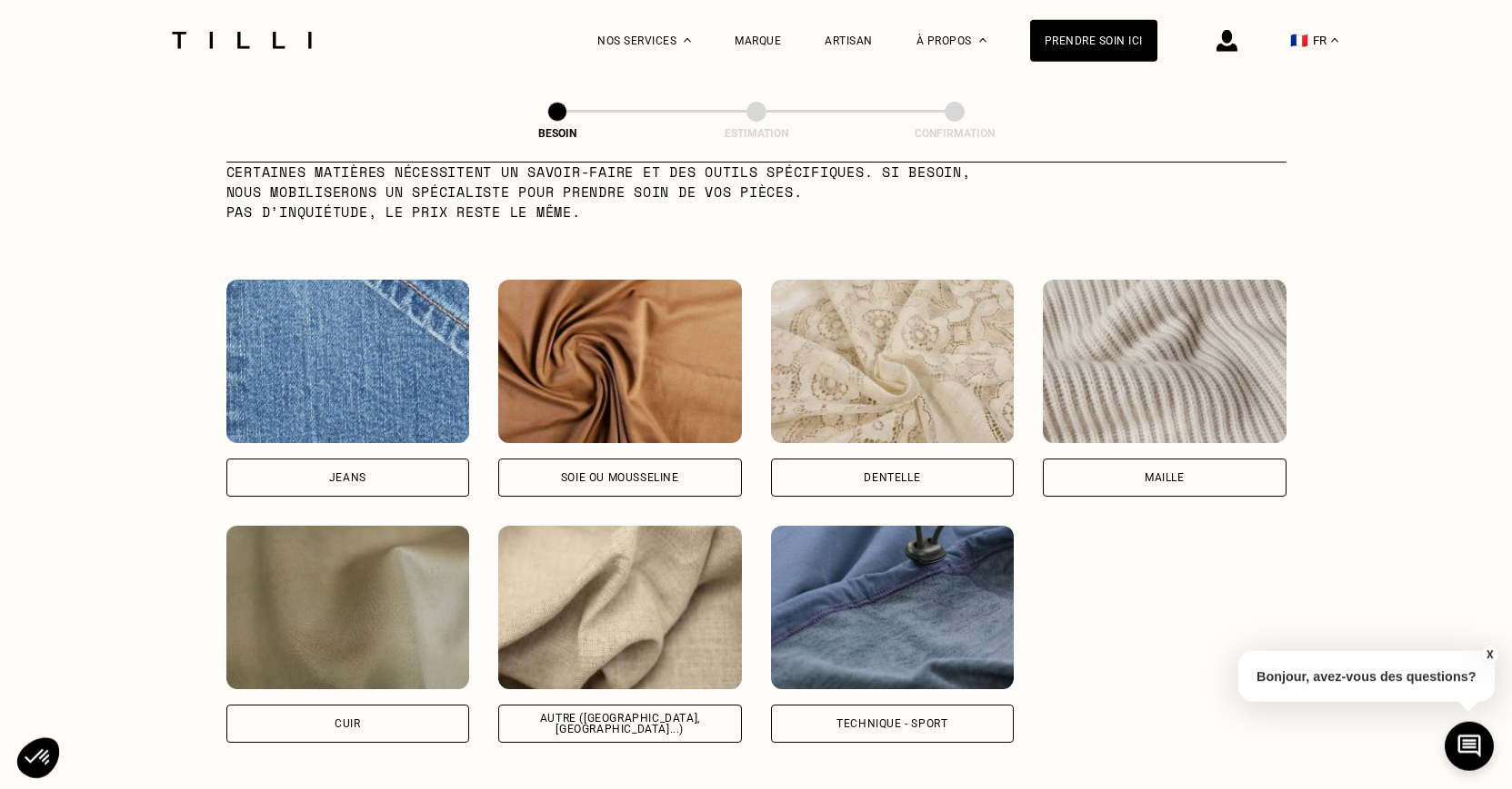
click at [400, 458] on div "Jeans" at bounding box center [347, 477] width 243 height 38
select select "FR"
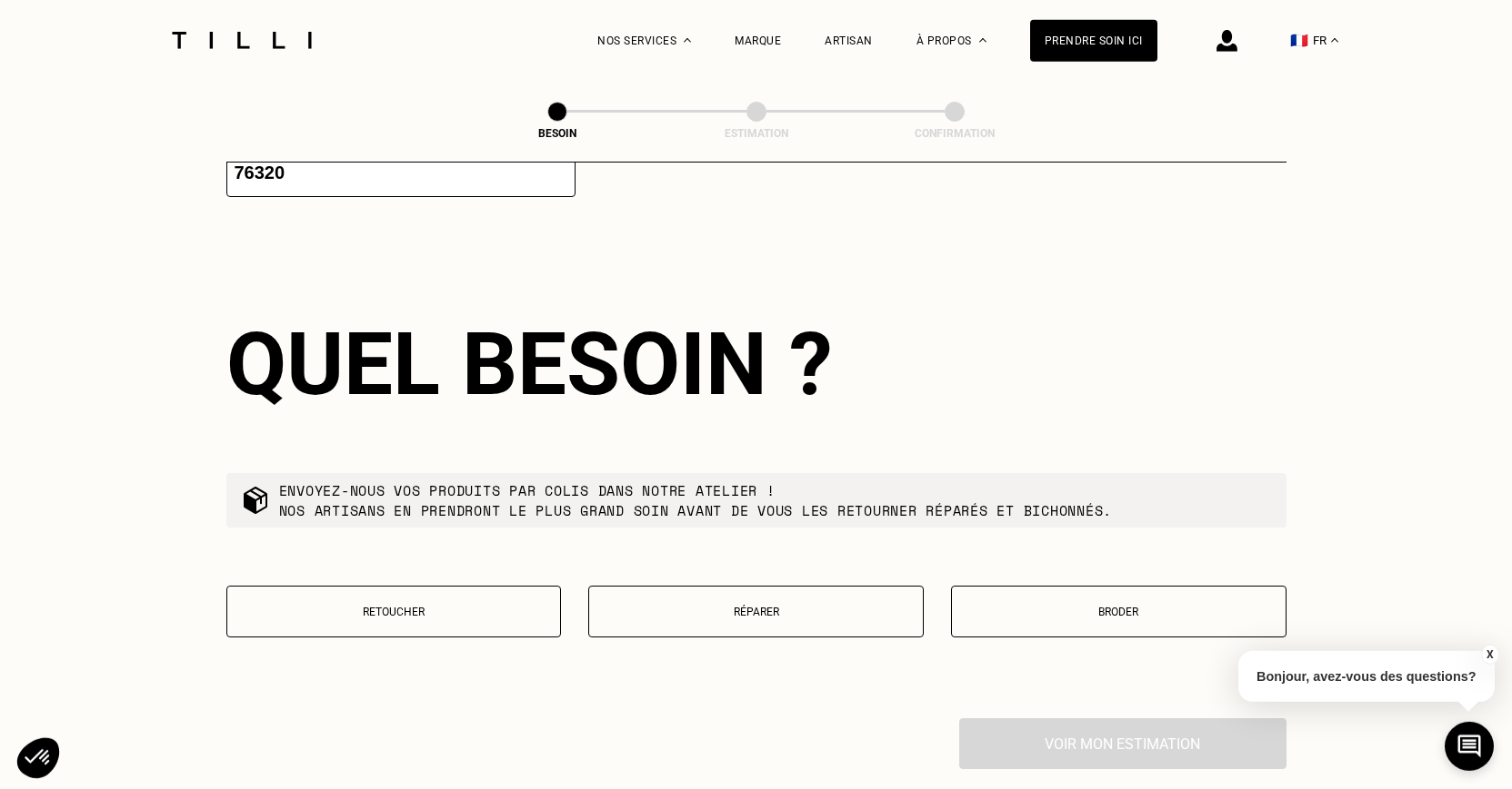
scroll to position [3131, 0]
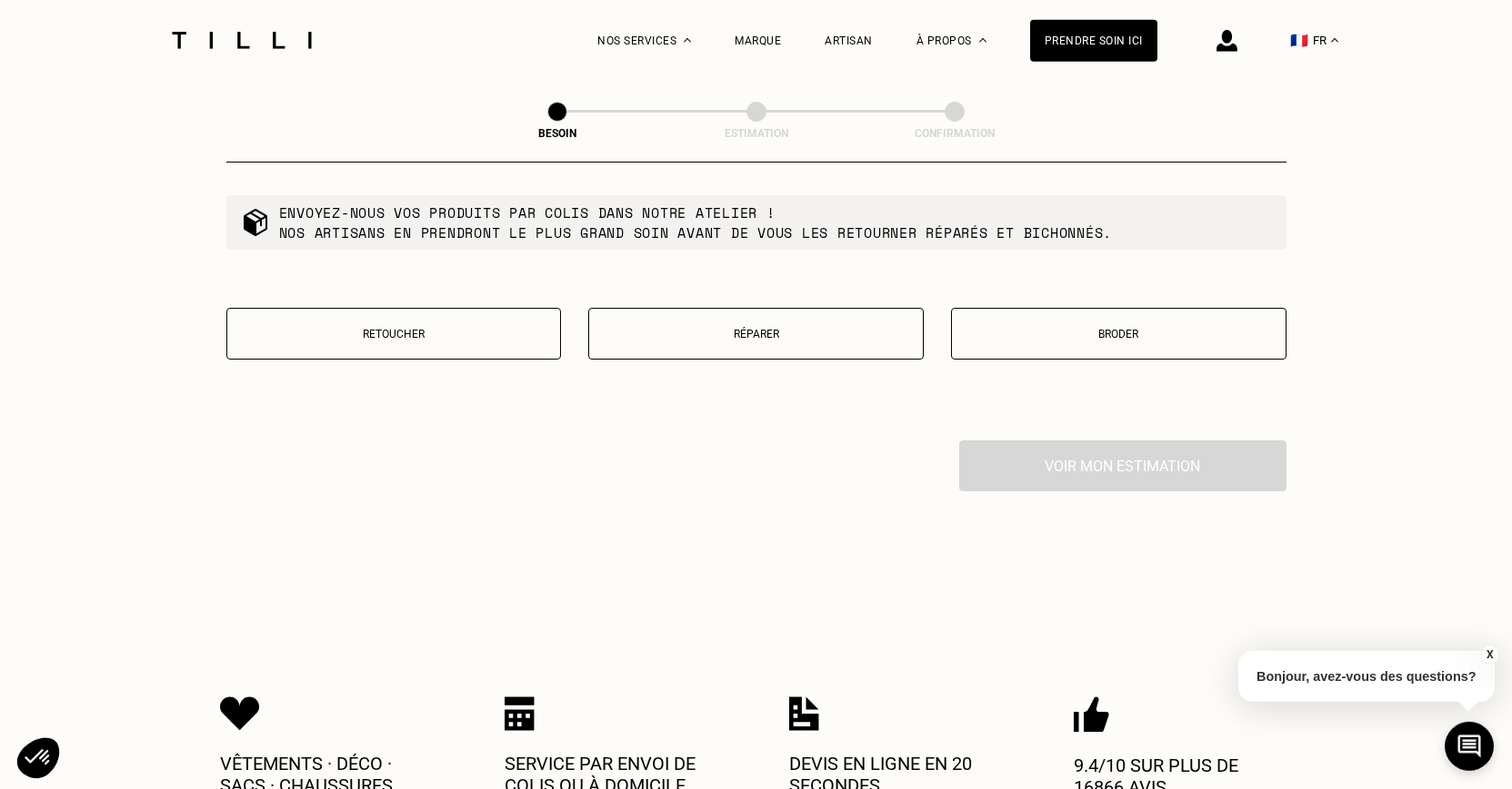
click at [914, 334] on button "Réparer" at bounding box center [755, 334] width 336 height 52
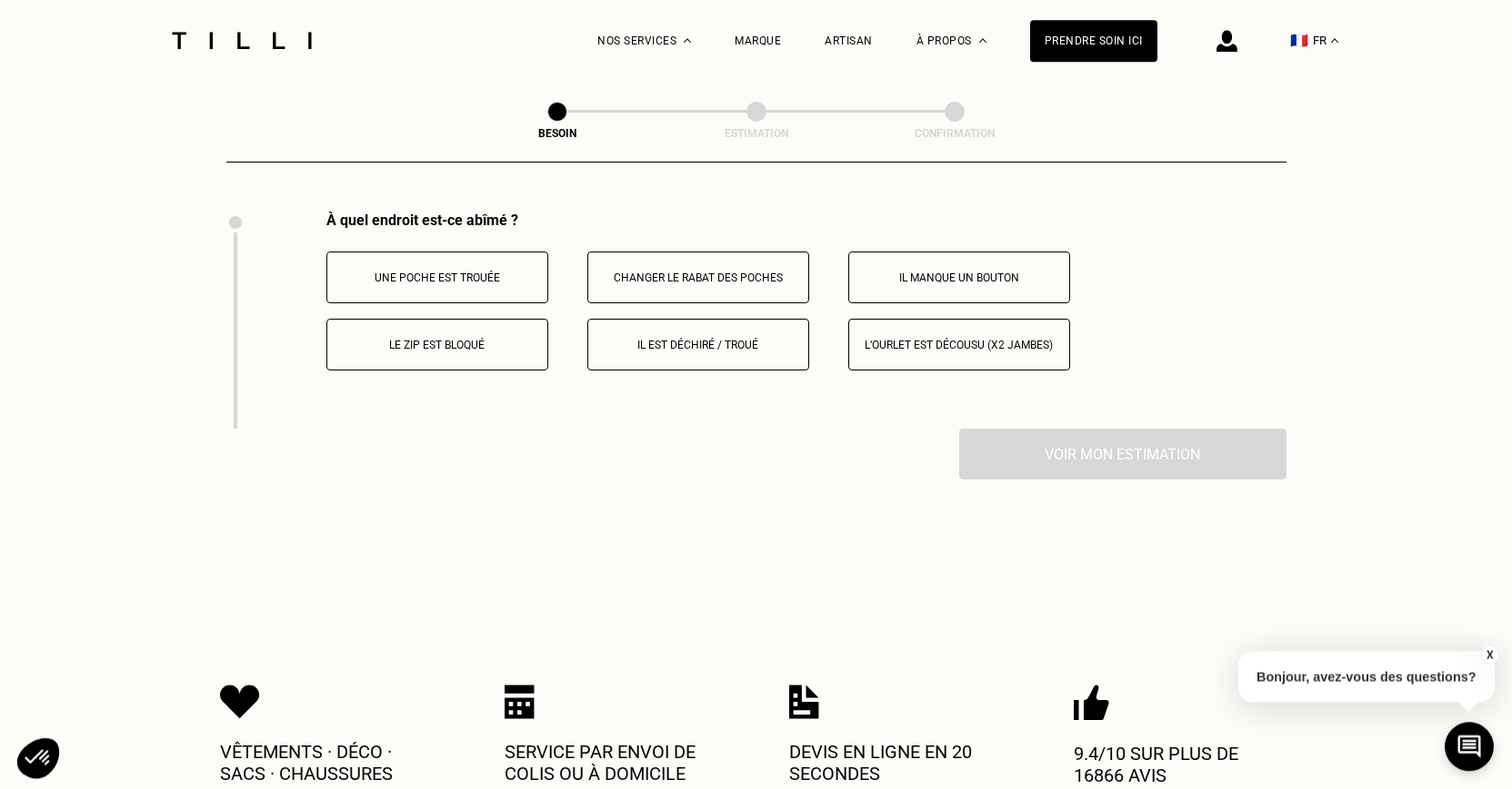
scroll to position [3362, 0]
click at [446, 252] on button "Une poche est trouée" at bounding box center [437, 276] width 221 height 52
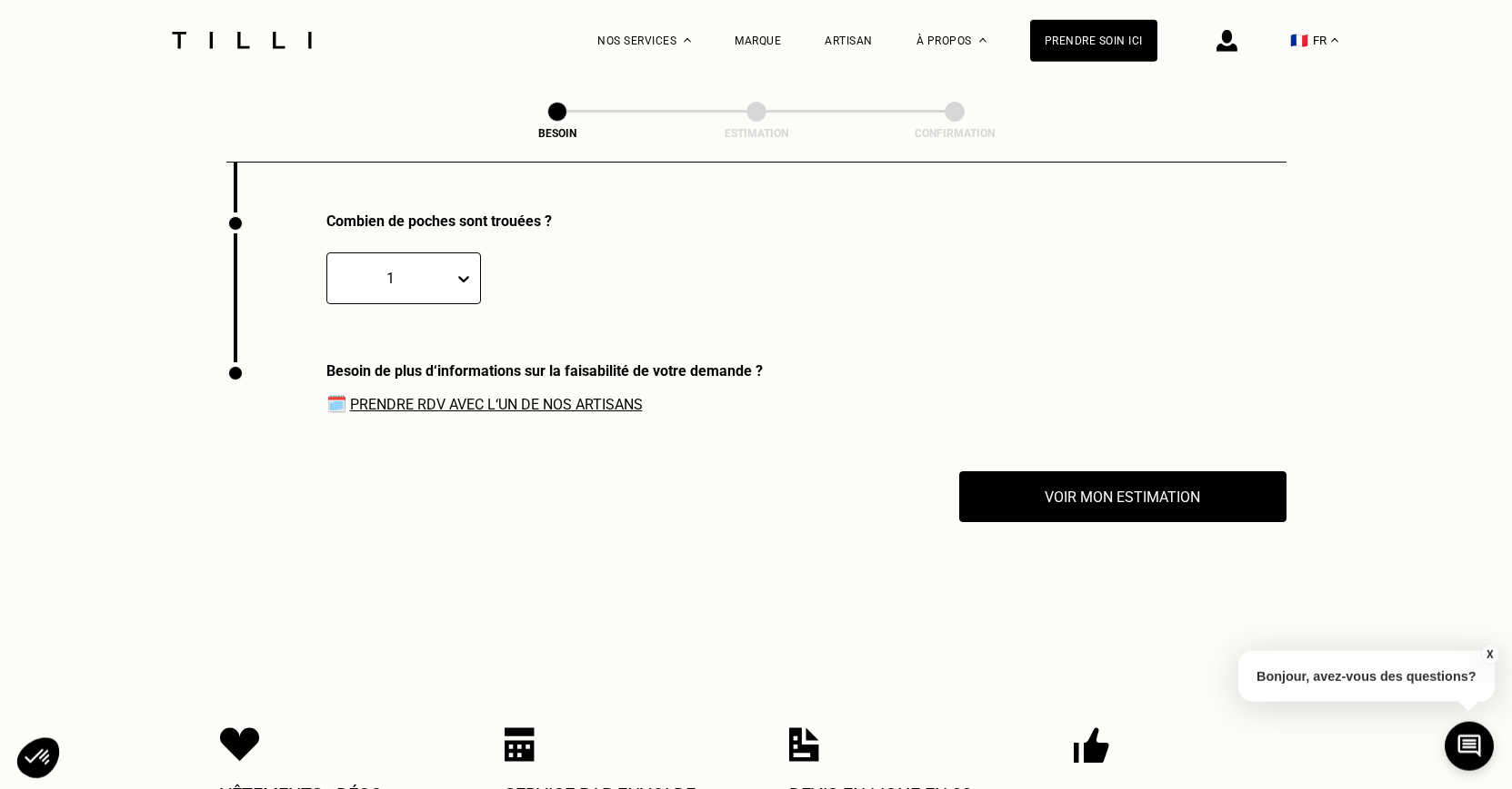
scroll to position [3578, 0]
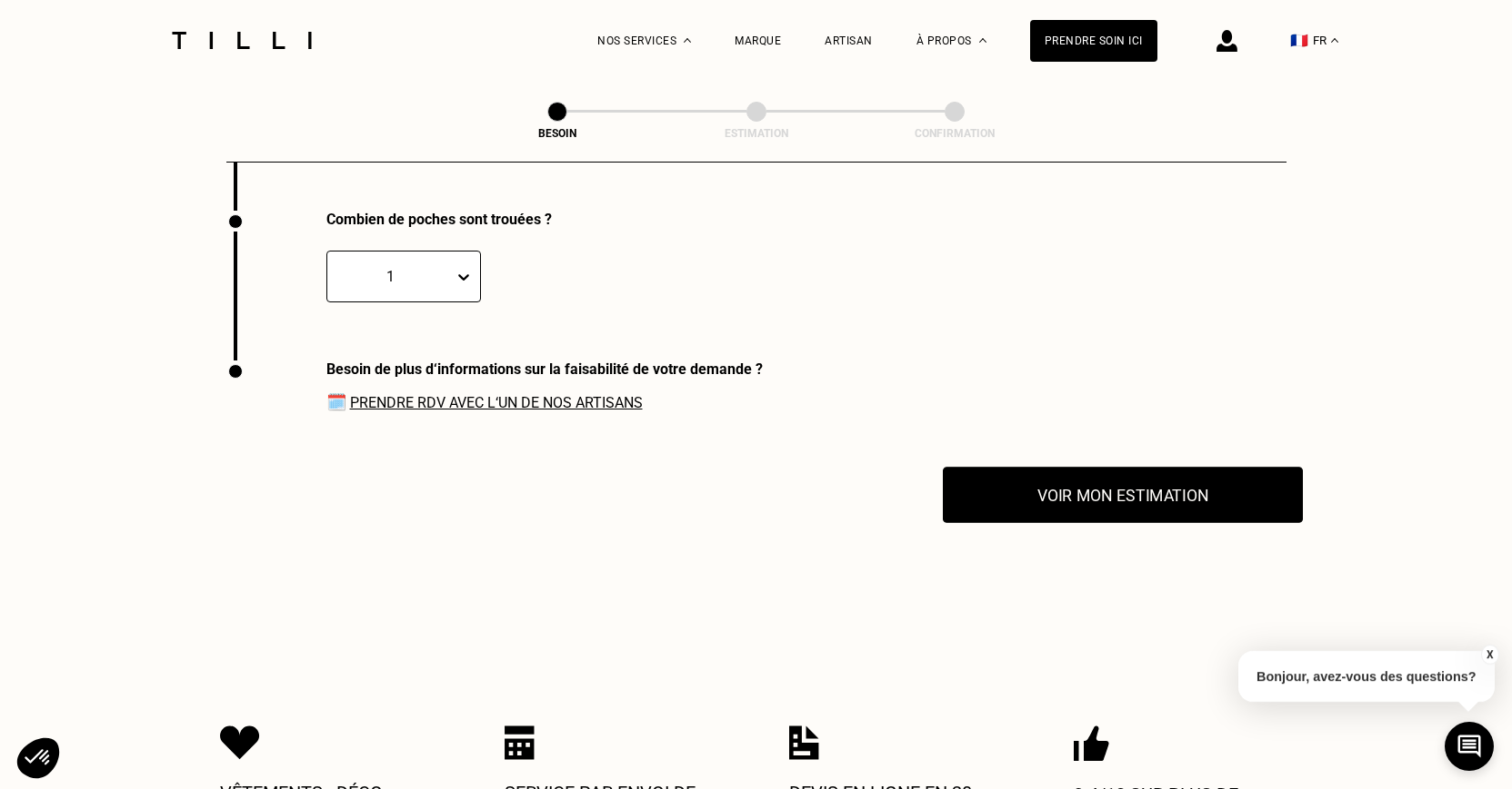
click at [1033, 497] on button "Voir mon estimation" at bounding box center [1123, 495] width 360 height 56
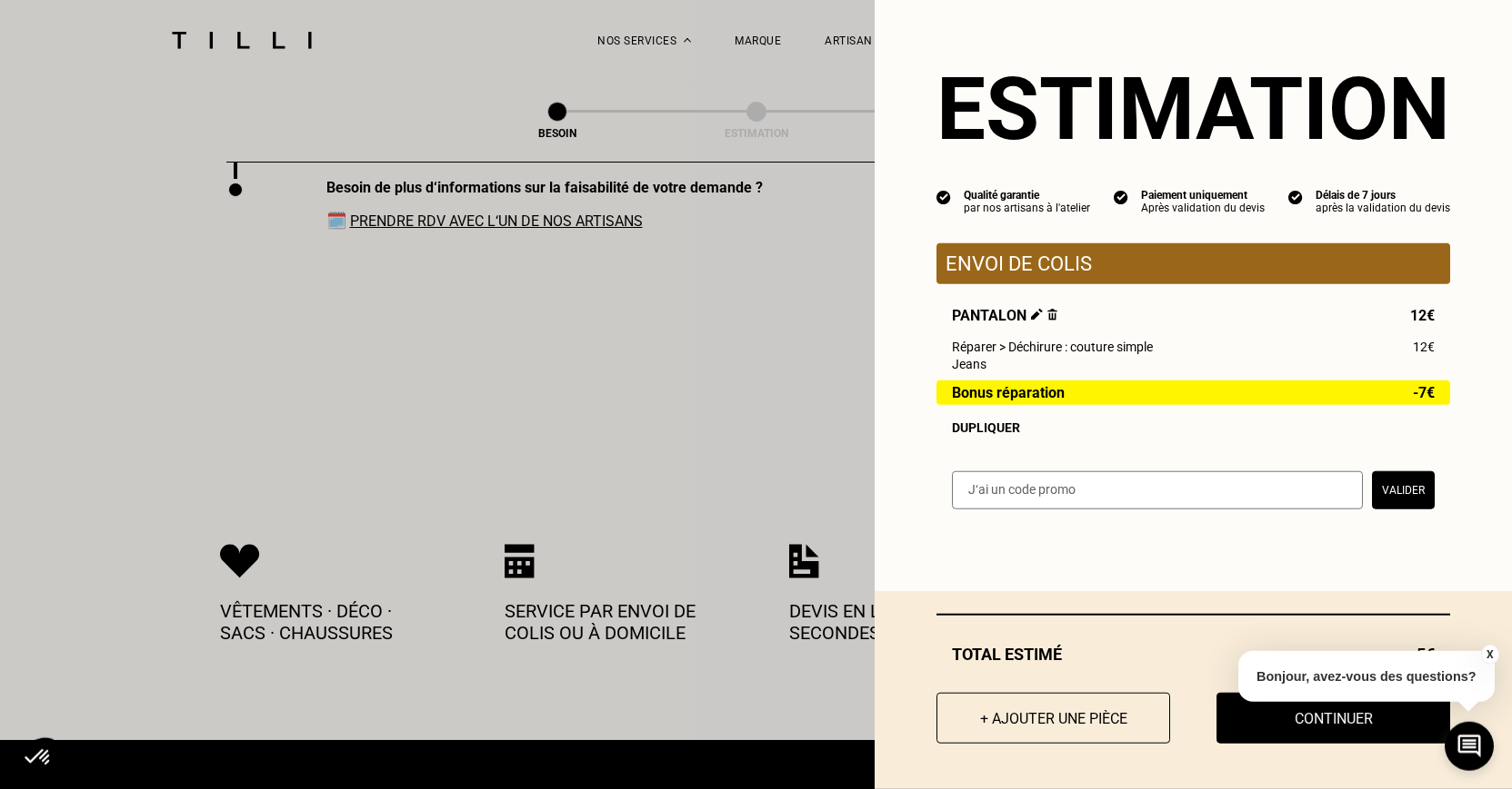
scroll to position [3764, 0]
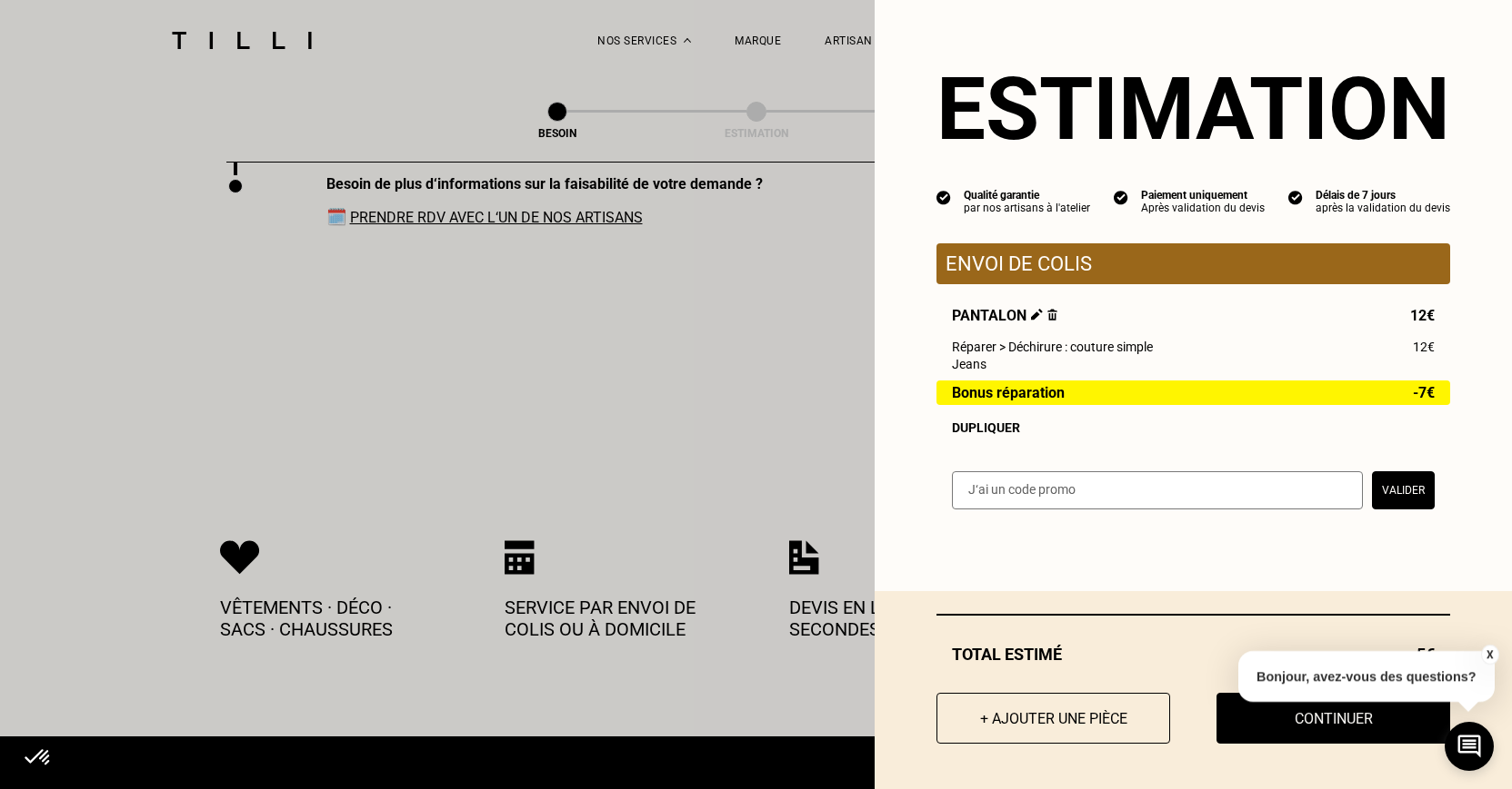
click at [1489, 654] on button "X" at bounding box center [1488, 655] width 18 height 20
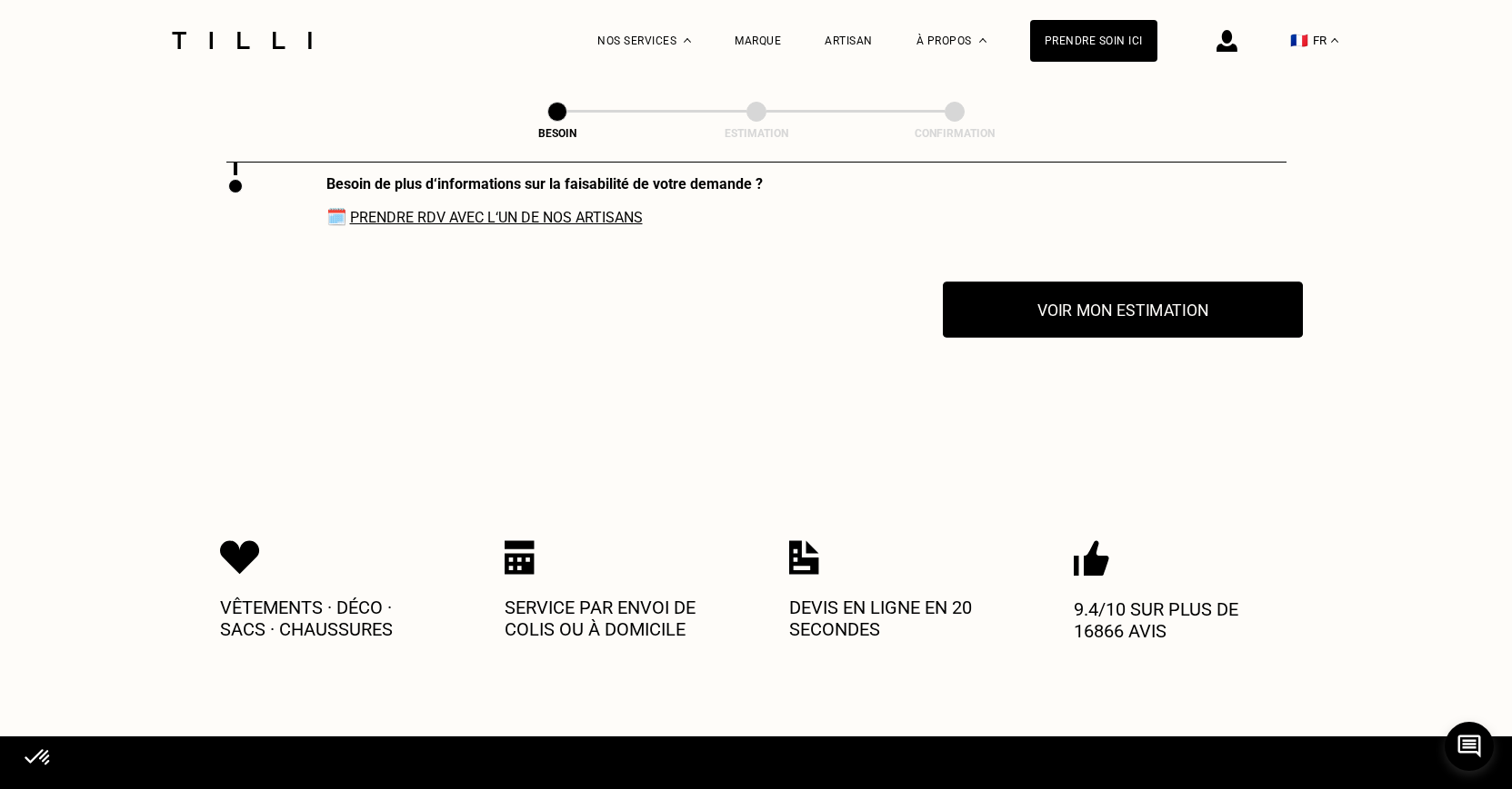
click at [1052, 309] on button "Voir mon estimation" at bounding box center [1123, 309] width 360 height 56
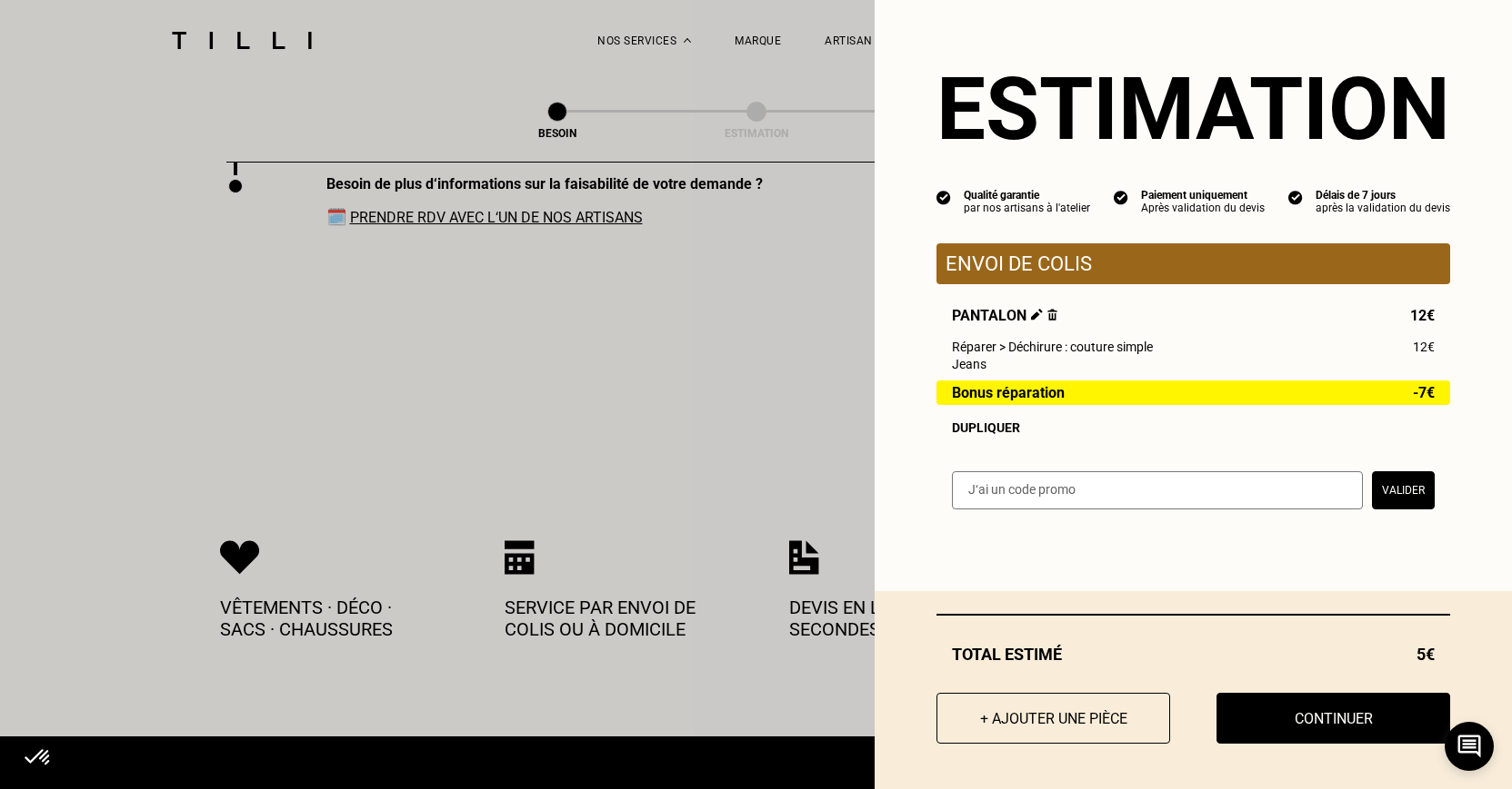
click at [1018, 394] on span "Bonus réparation" at bounding box center [1008, 394] width 113 height 16
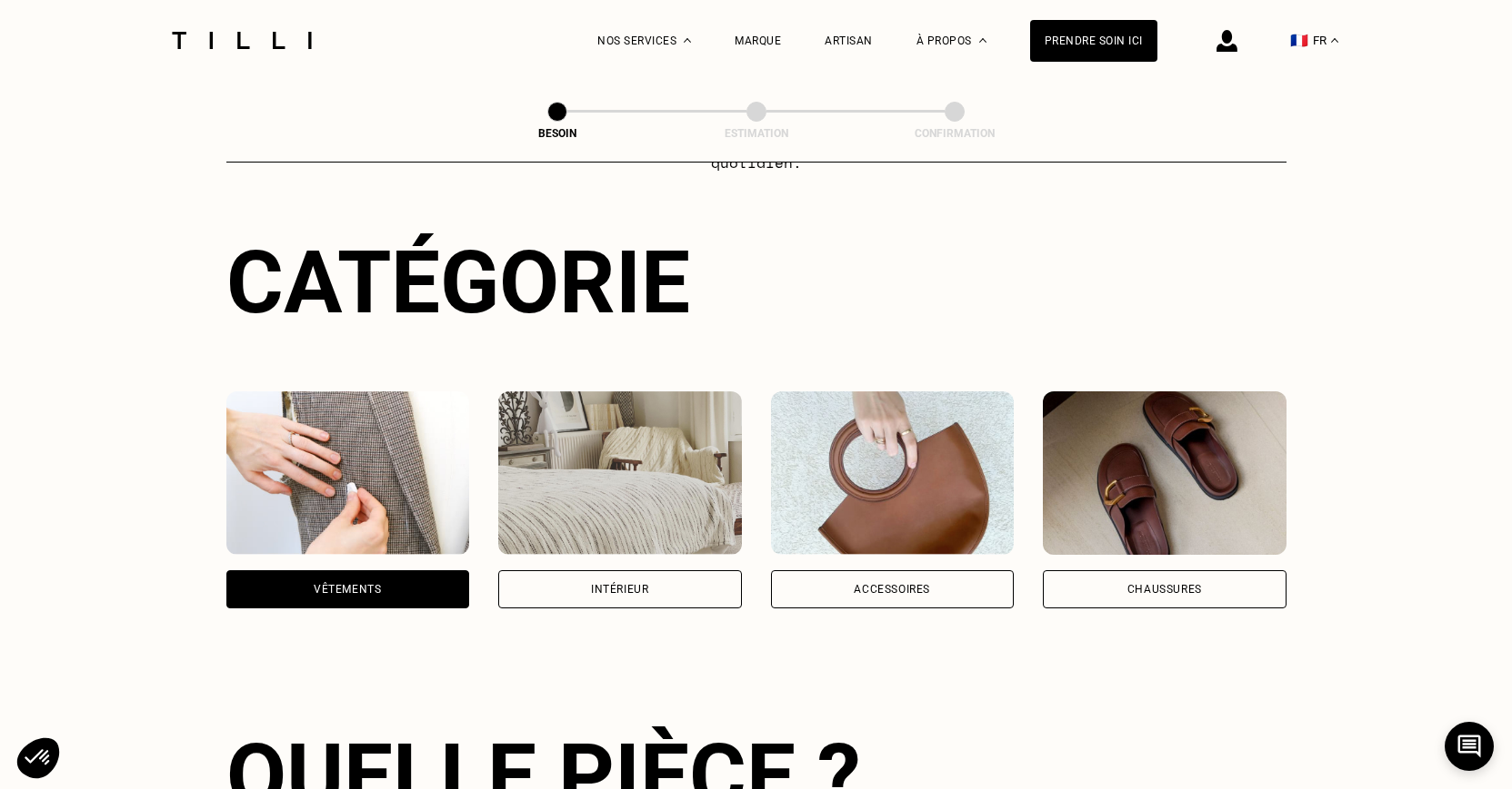
scroll to position [0, 0]
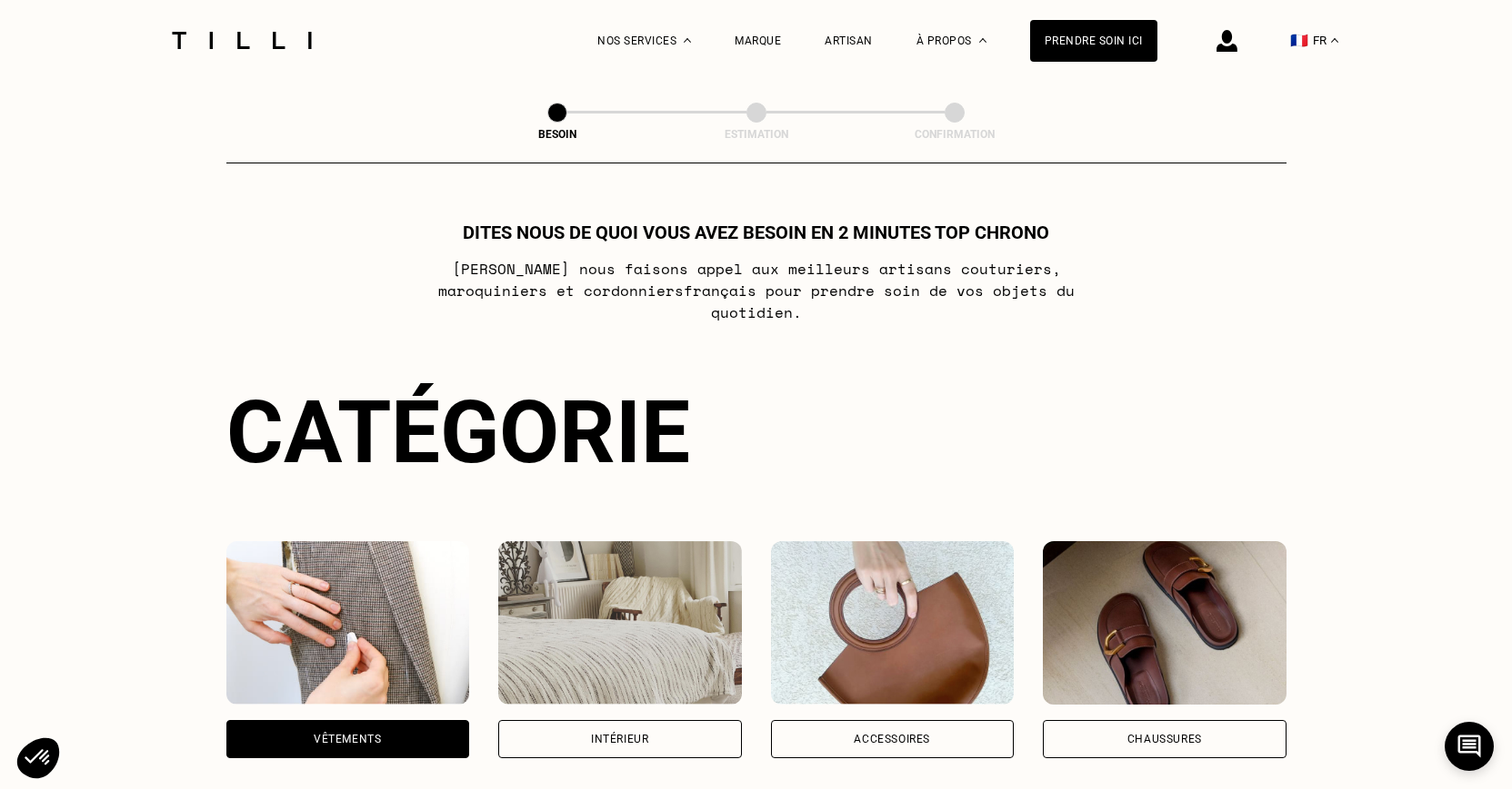
click at [1217, 565] on img at bounding box center [1164, 623] width 243 height 163
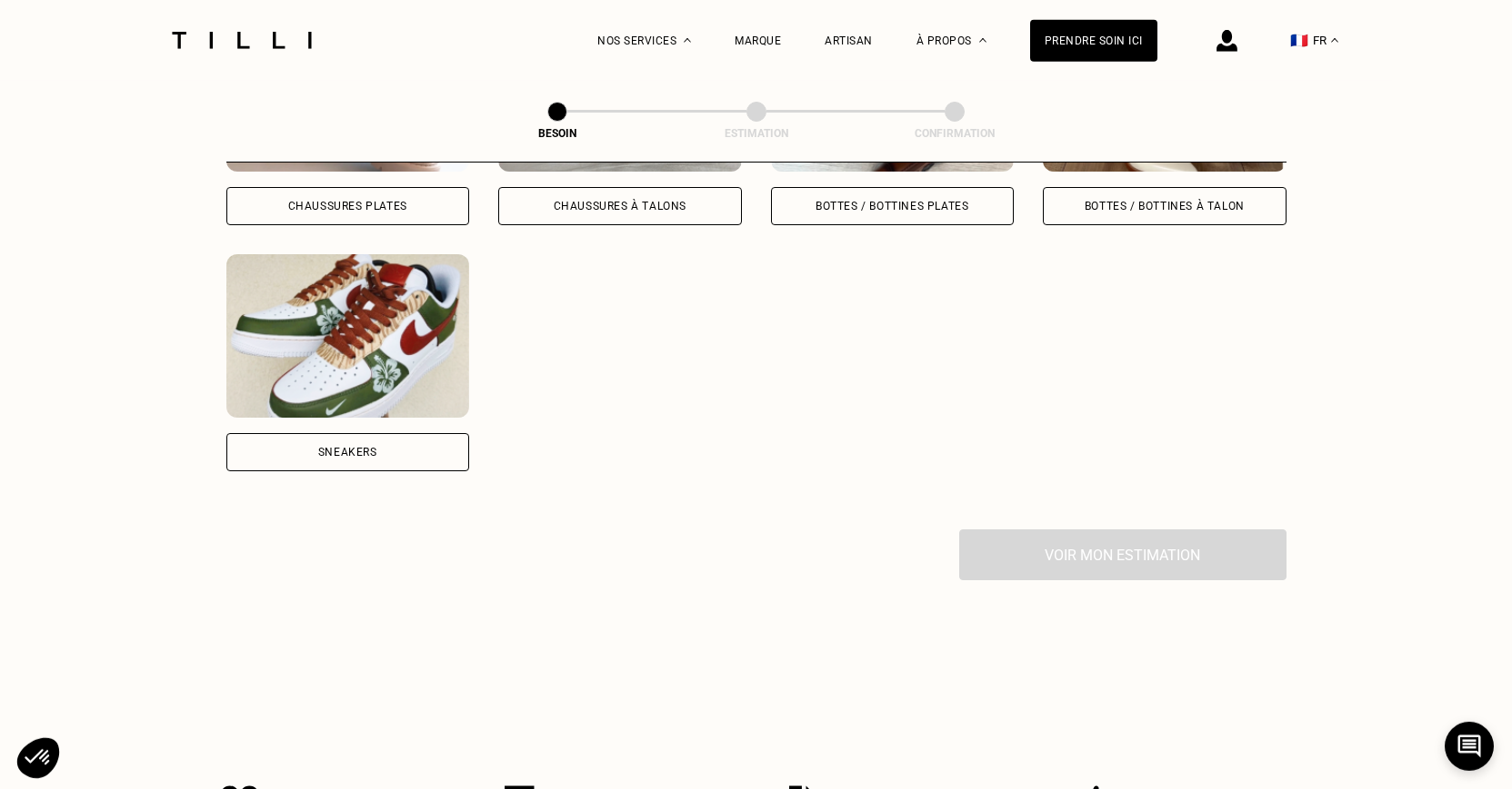
scroll to position [749, 0]
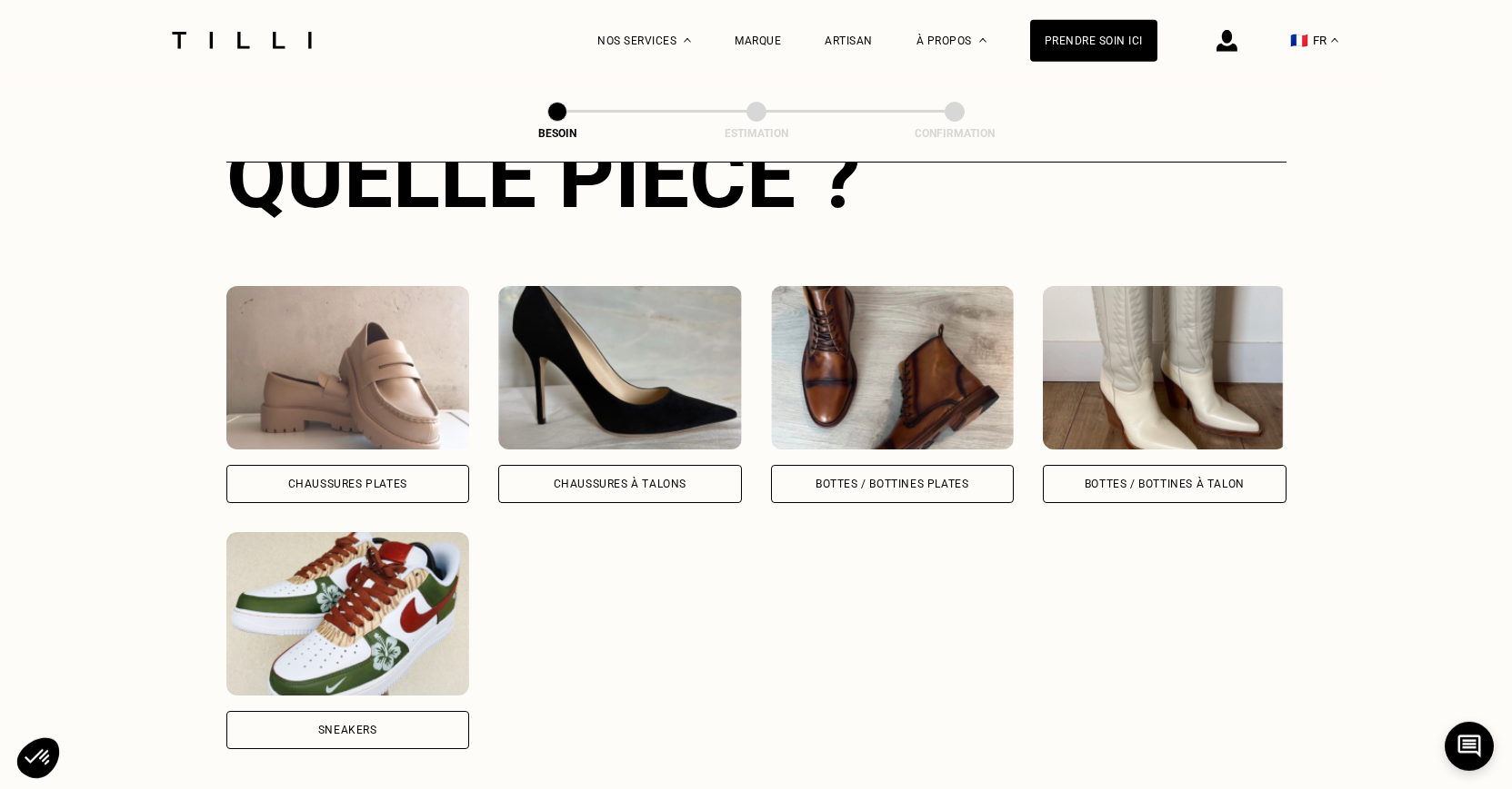
click at [919, 479] on div "Bottes / Bottines plates" at bounding box center [891, 484] width 153 height 11
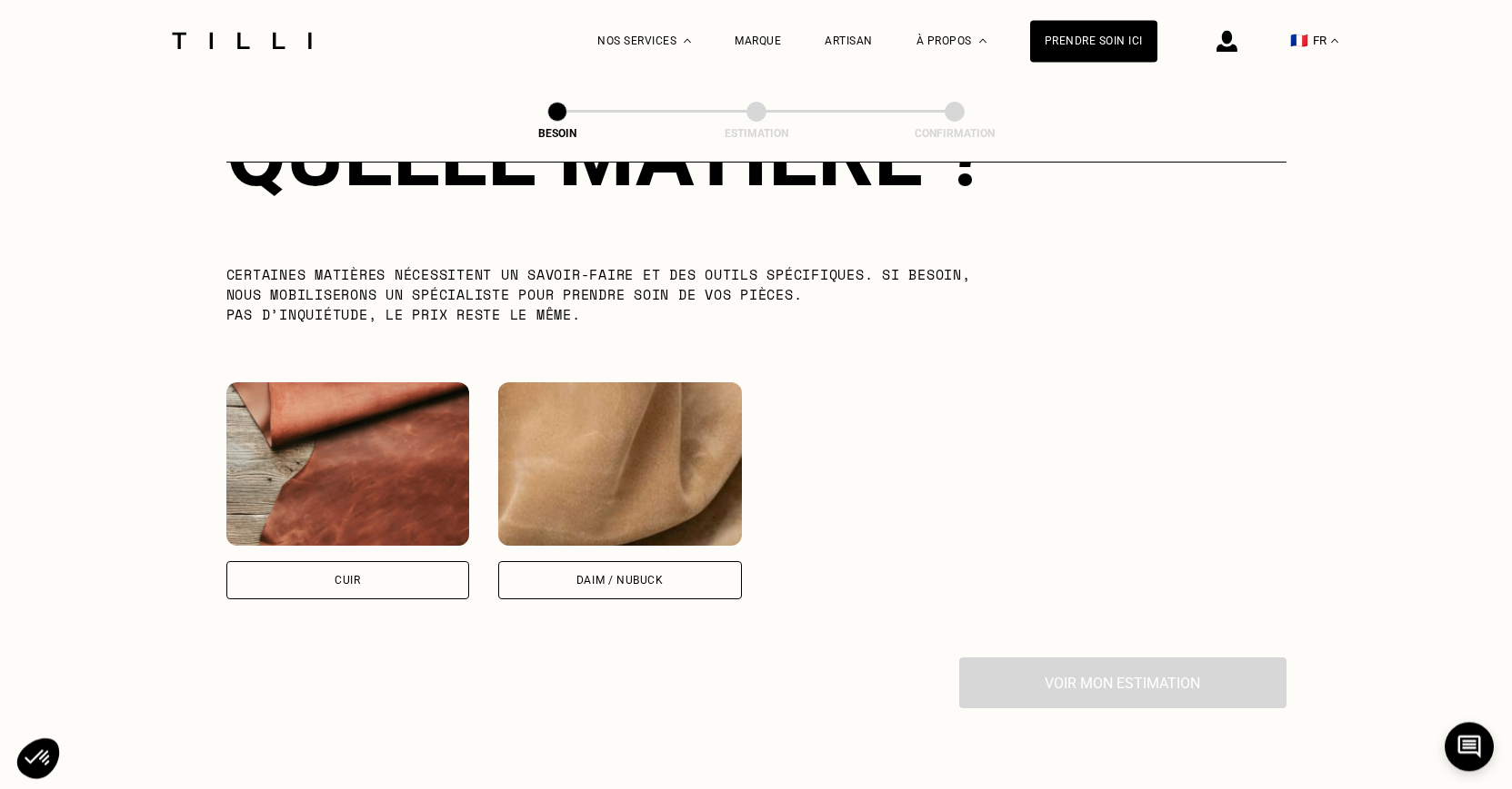
scroll to position [1522, 0]
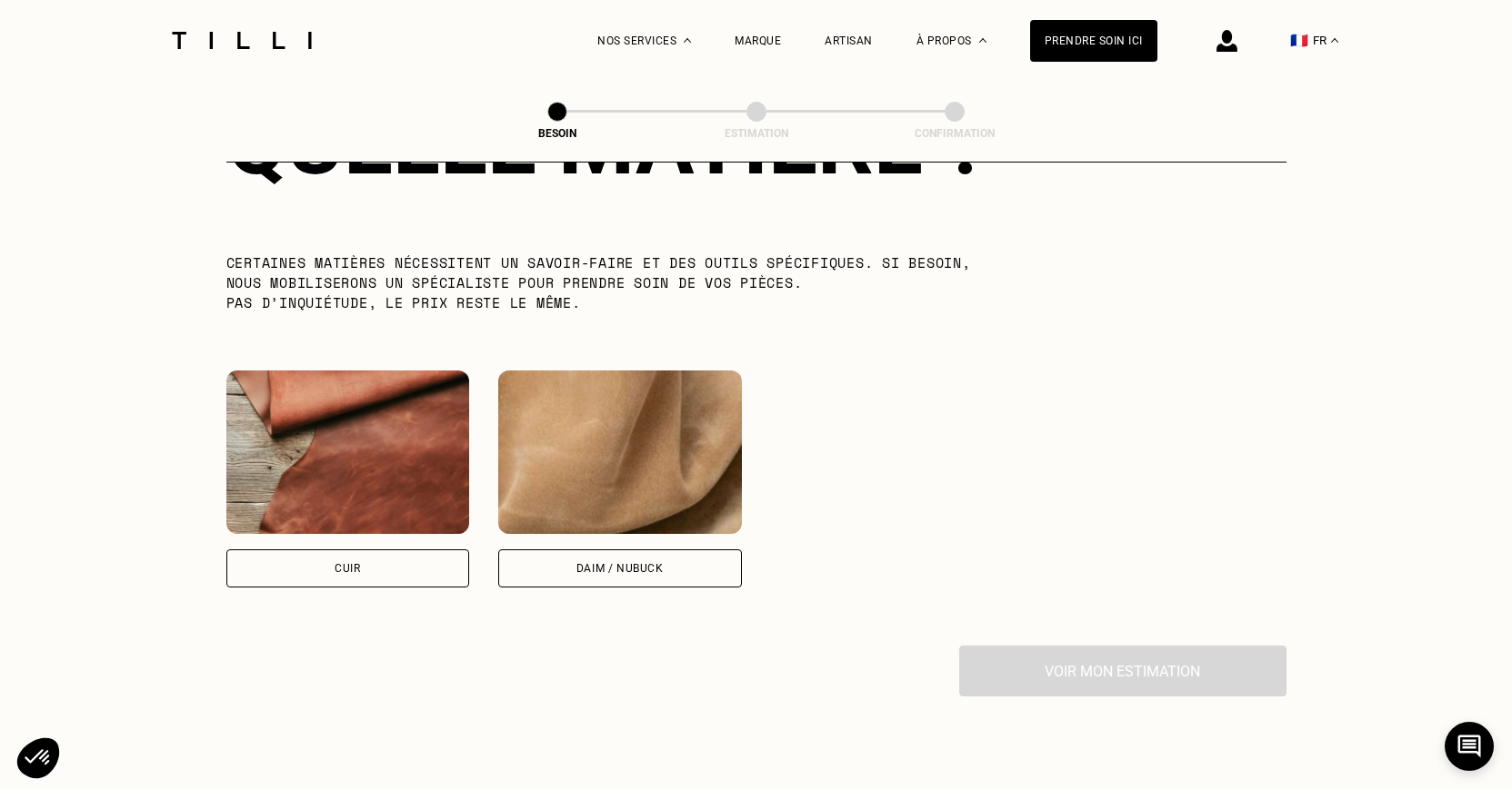
click at [346, 418] on img at bounding box center [347, 453] width 243 height 163
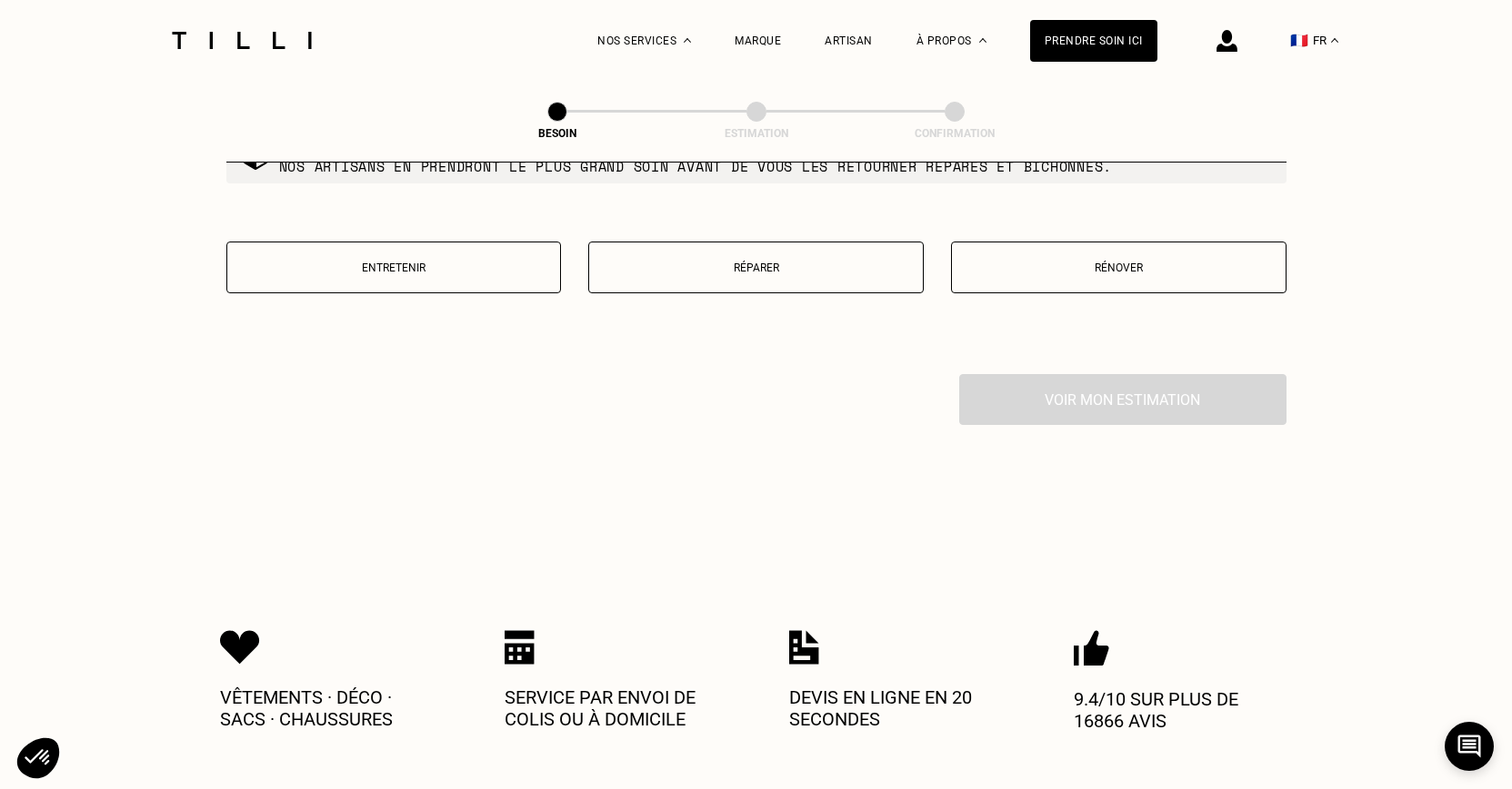
scroll to position [2164, 0]
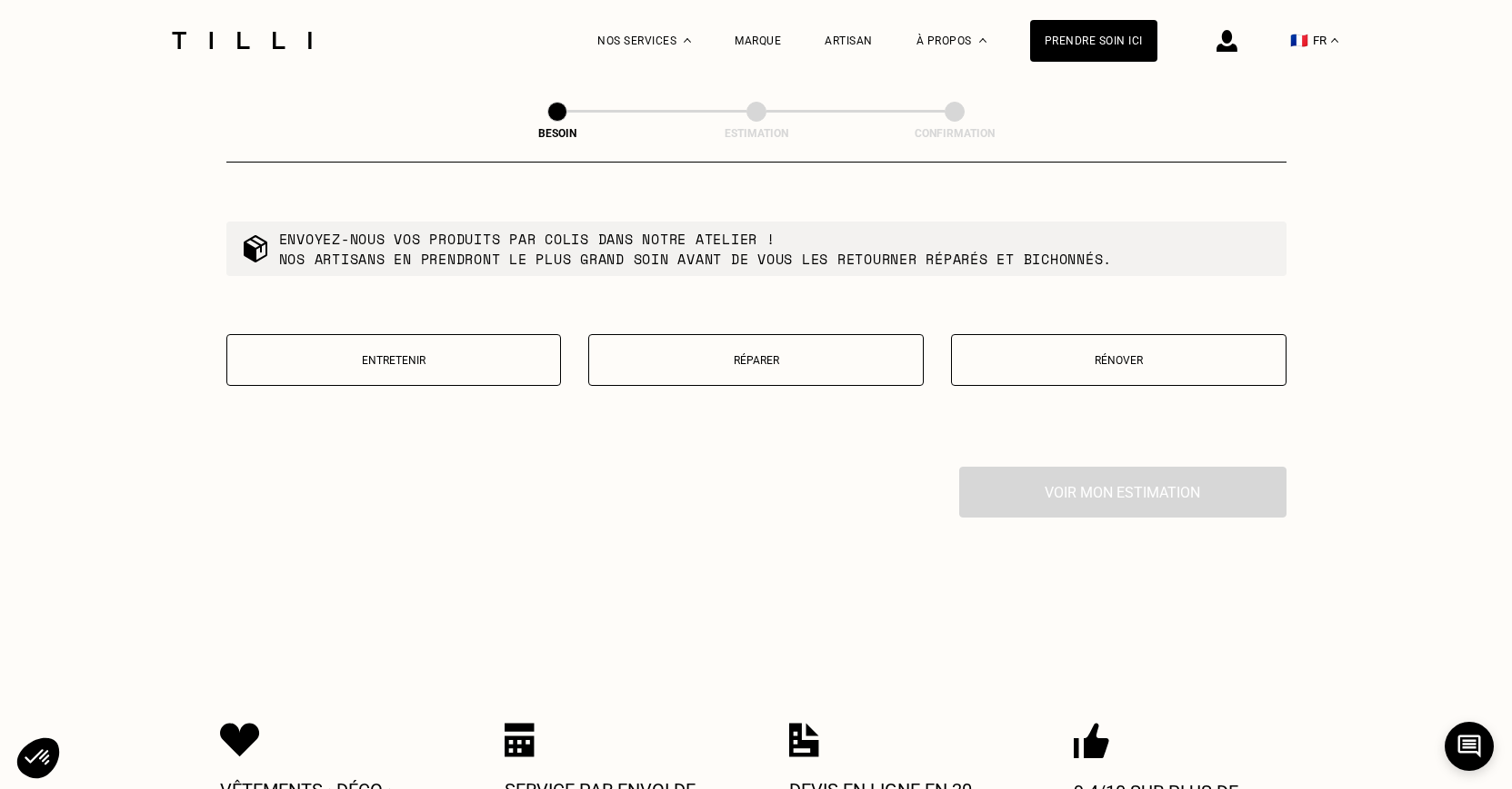
click at [456, 338] on button "Entretenir" at bounding box center [394, 360] width 336 height 52
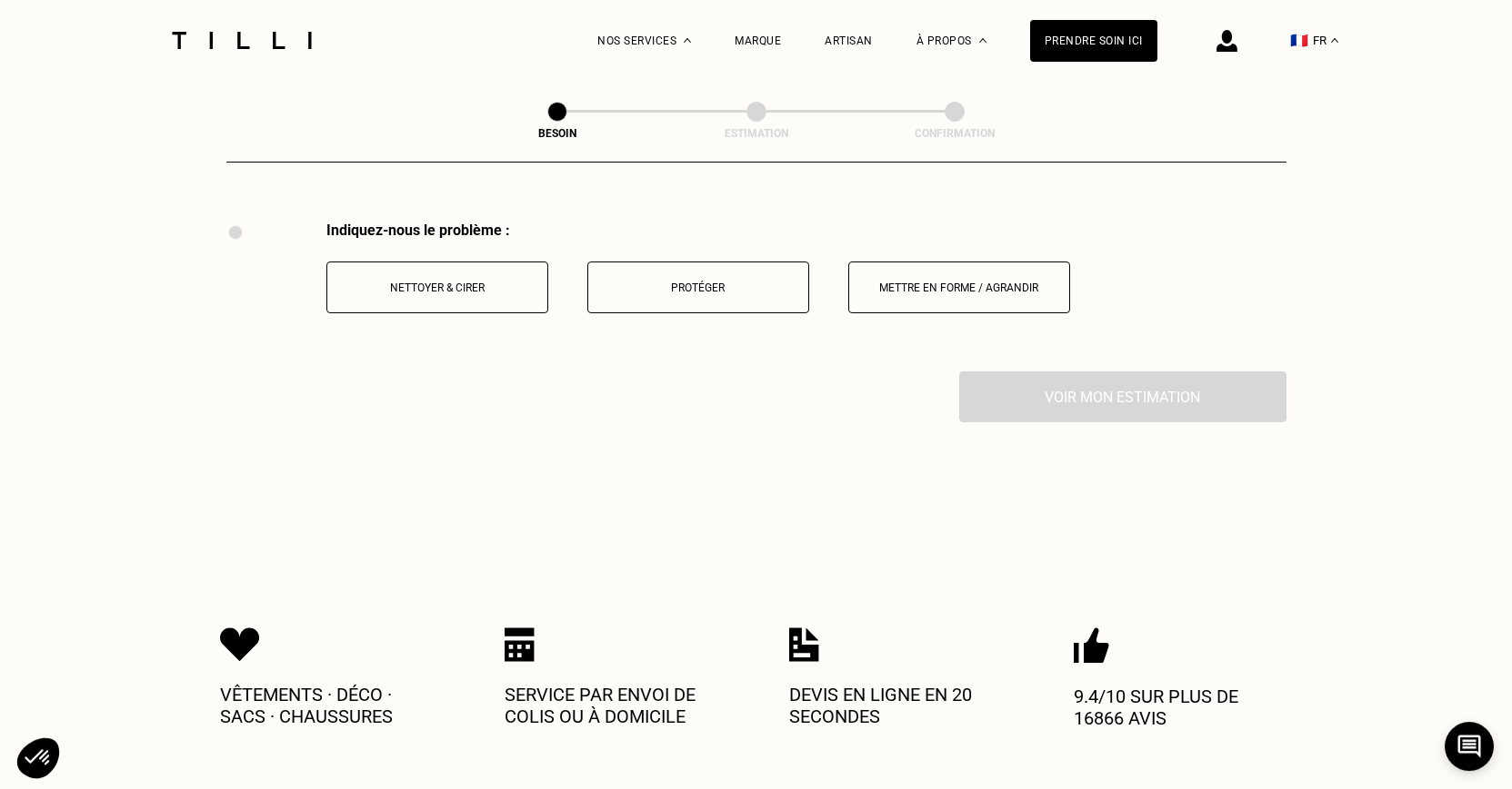
scroll to position [2416, 0]
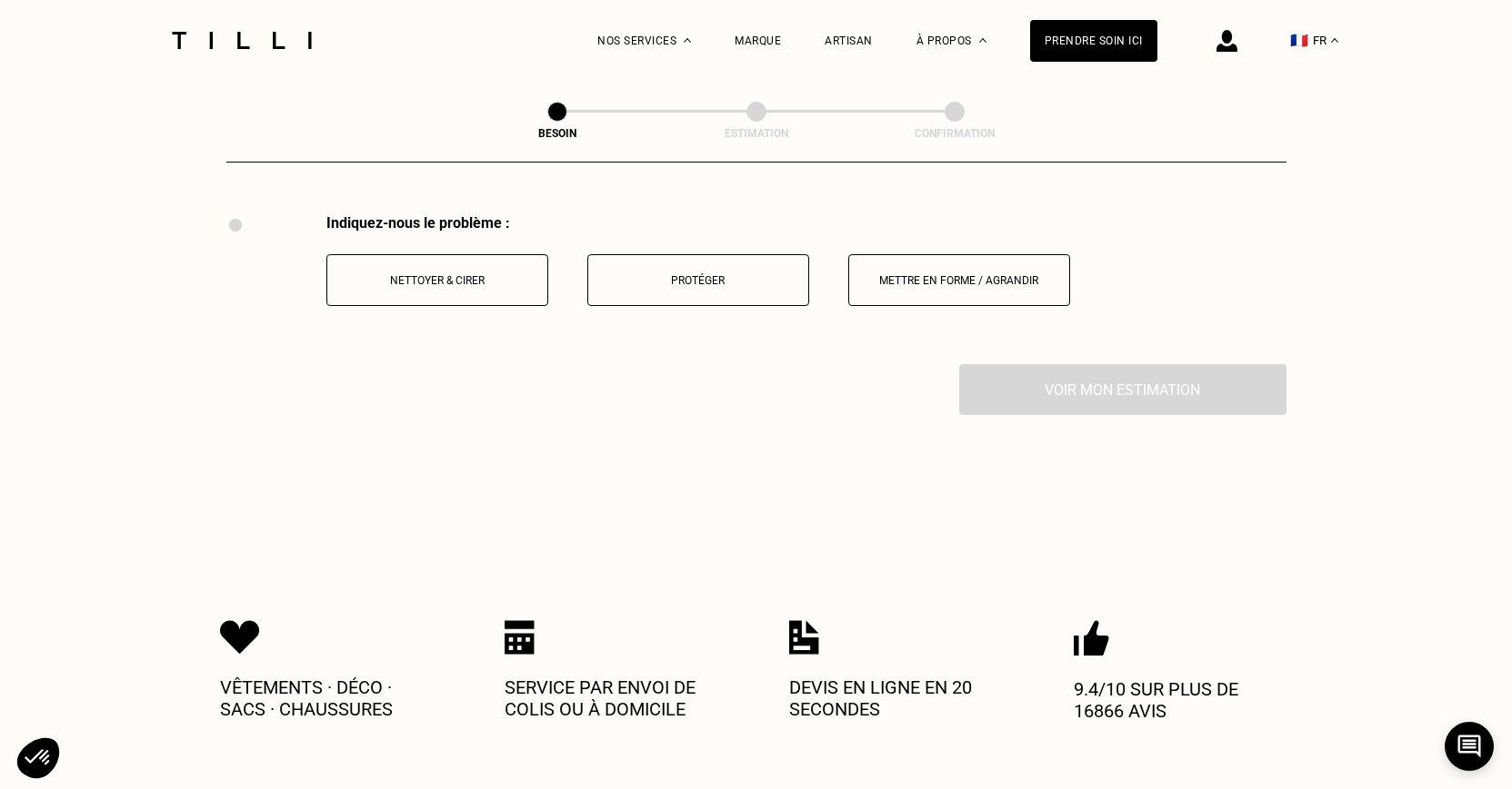
click at [508, 274] on p "Nettoyer & cirer" at bounding box center [437, 280] width 202 height 13
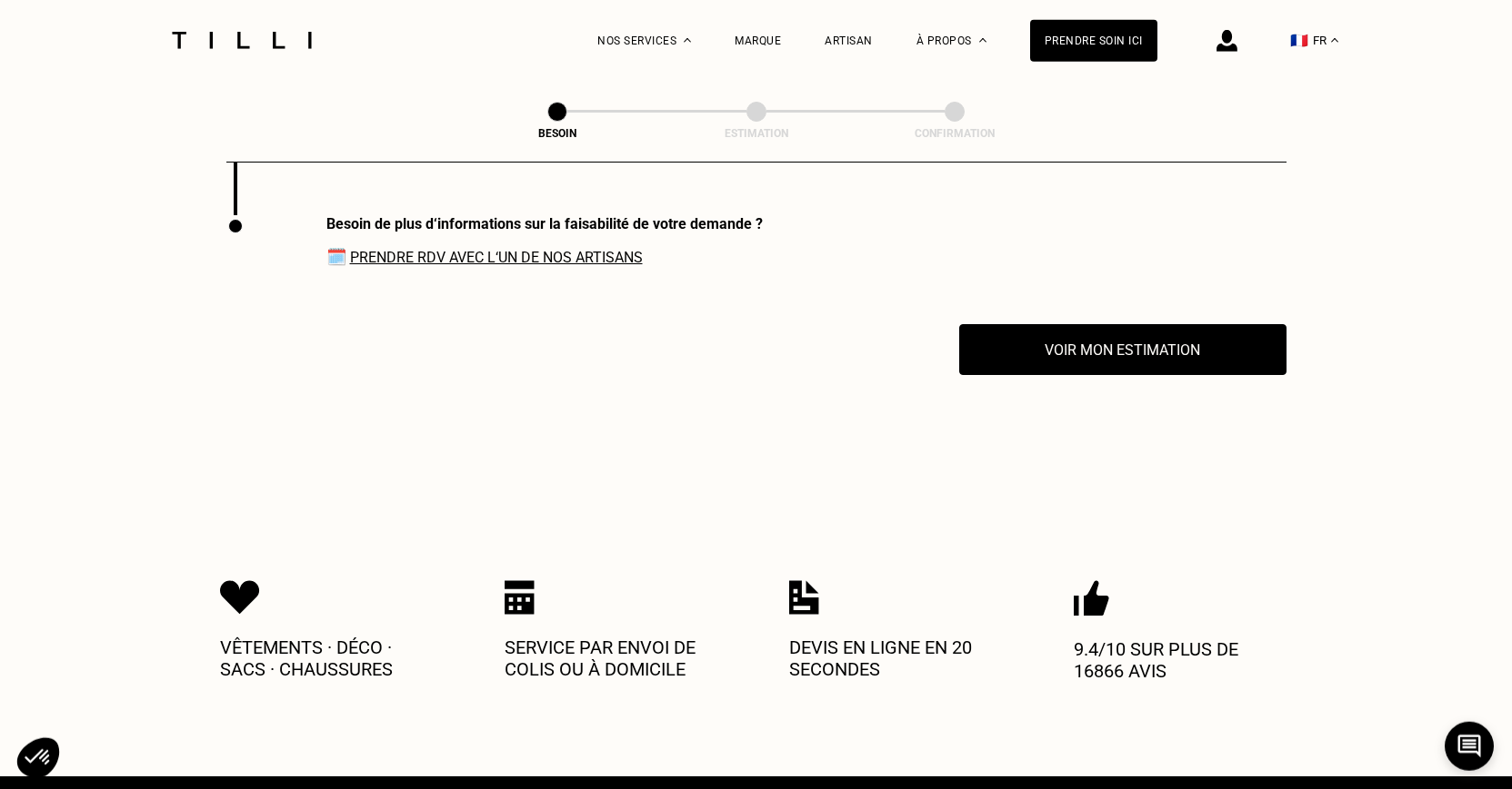
scroll to position [2567, 0]
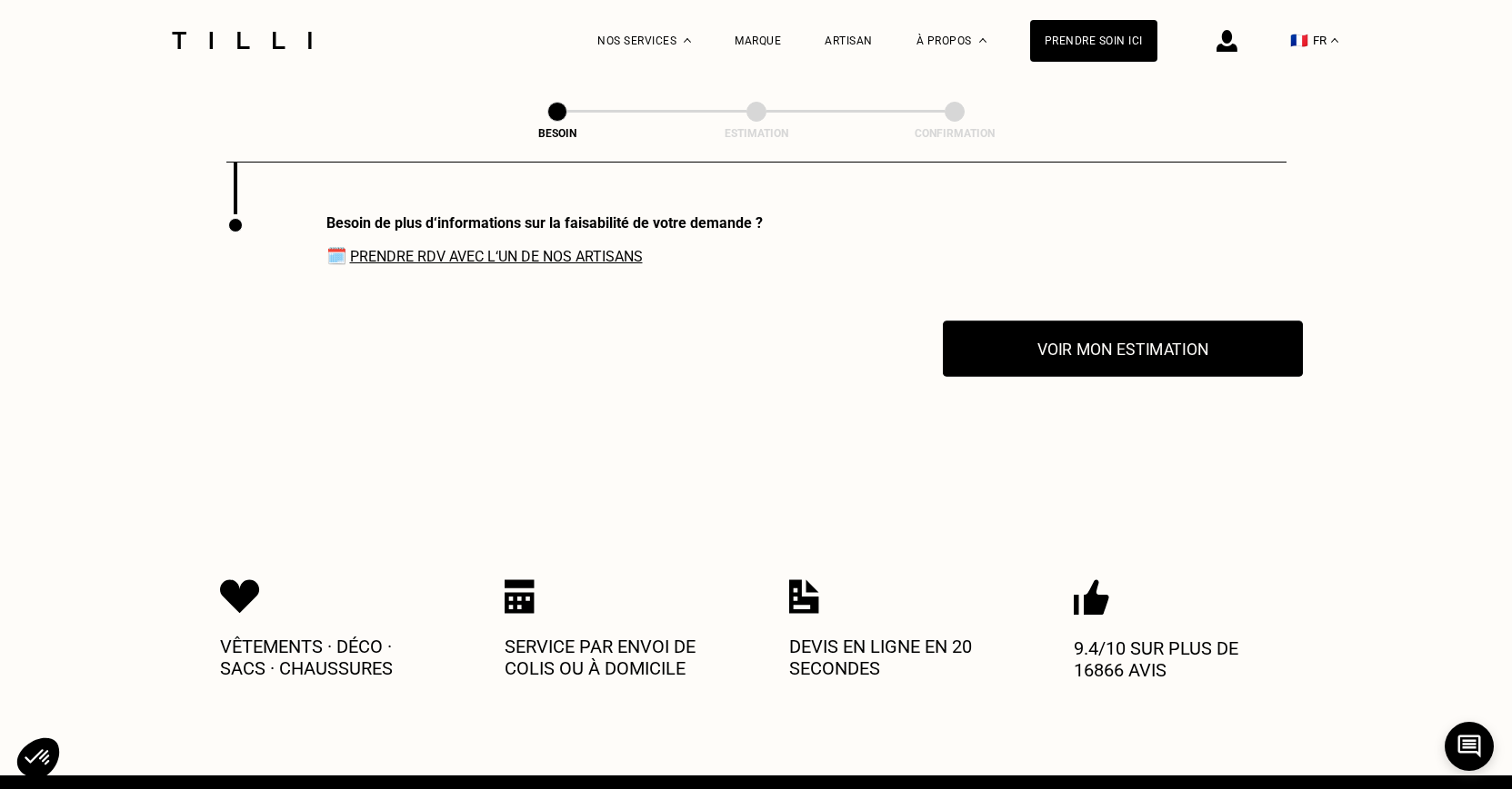
click at [1131, 343] on button "Voir mon estimation" at bounding box center [1123, 348] width 360 height 56
